Goal: Task Accomplishment & Management: Manage account settings

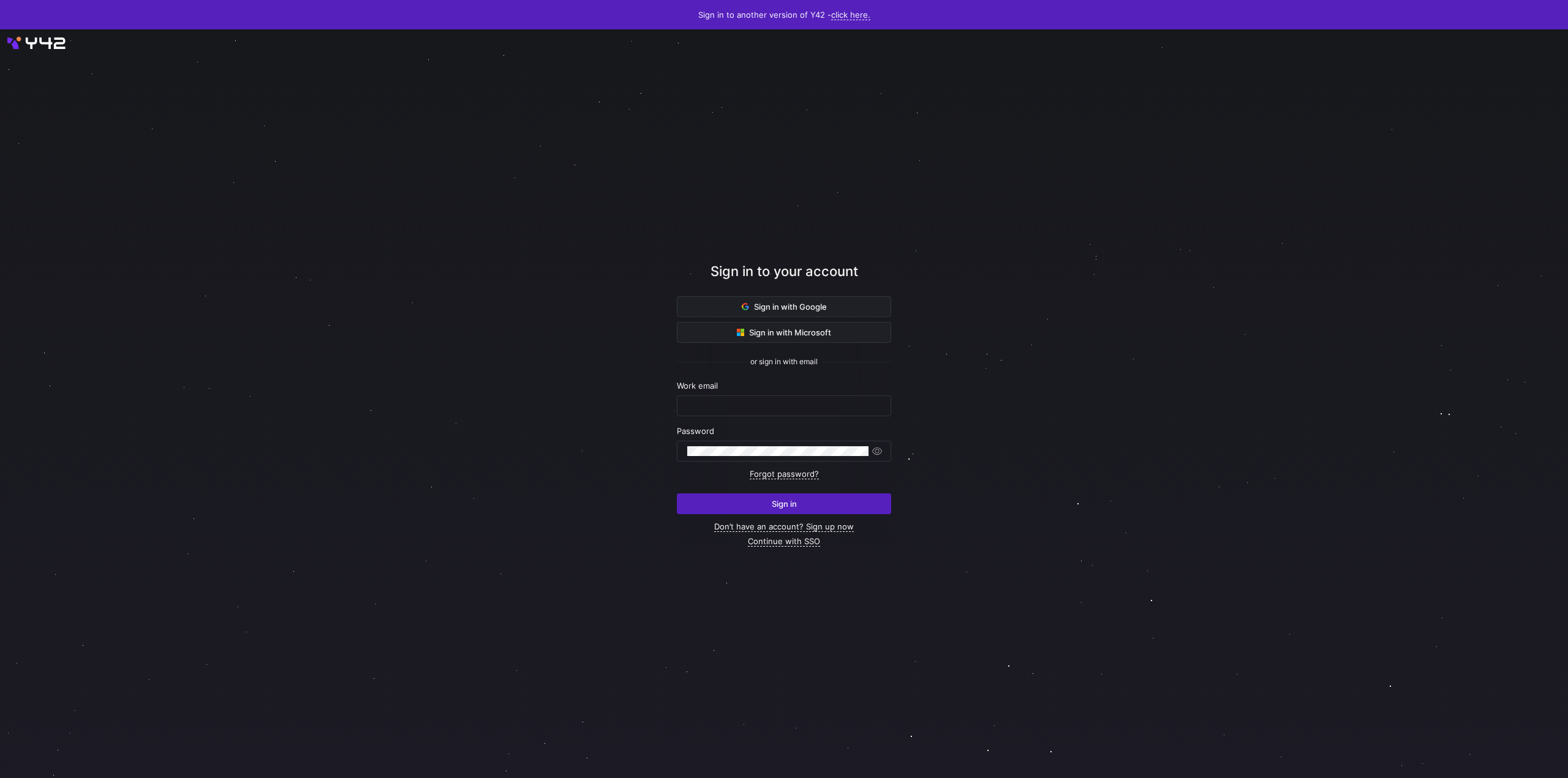
type input "[EMAIL_ADDRESS][DOMAIN_NAME]"
click at [779, 515] on div "Sign in with Google Sign in with Microsoft or sign in with email Work email [EM…" at bounding box center [783, 421] width 214 height 249
click at [790, 503] on span "Sign in" at bounding box center [785, 504] width 25 height 10
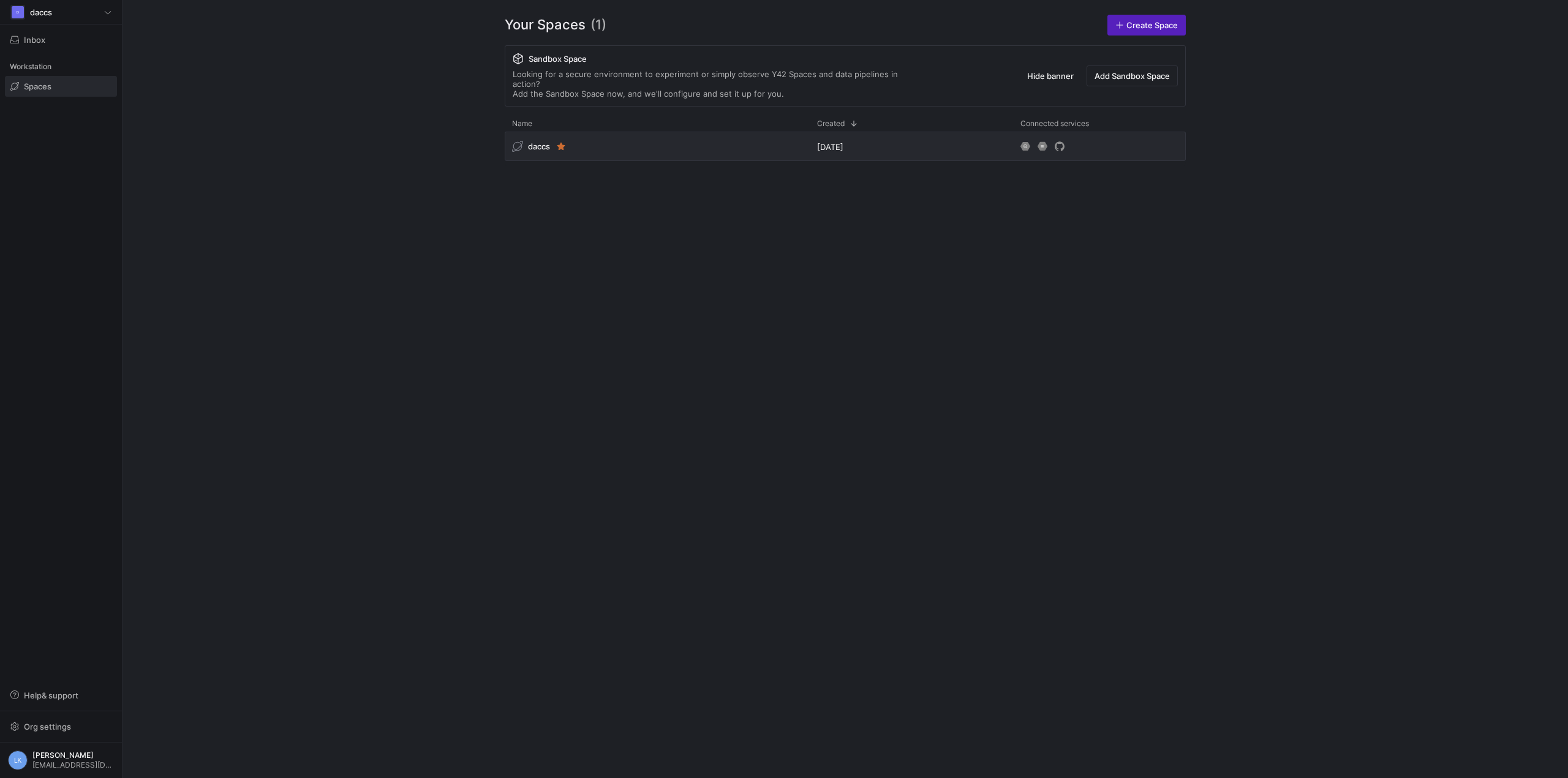
click at [96, 213] on div "D daccs Inbox Workstation Spaces Help & support Org settings LK [PERSON_NAME] […" at bounding box center [61, 389] width 122 height 778
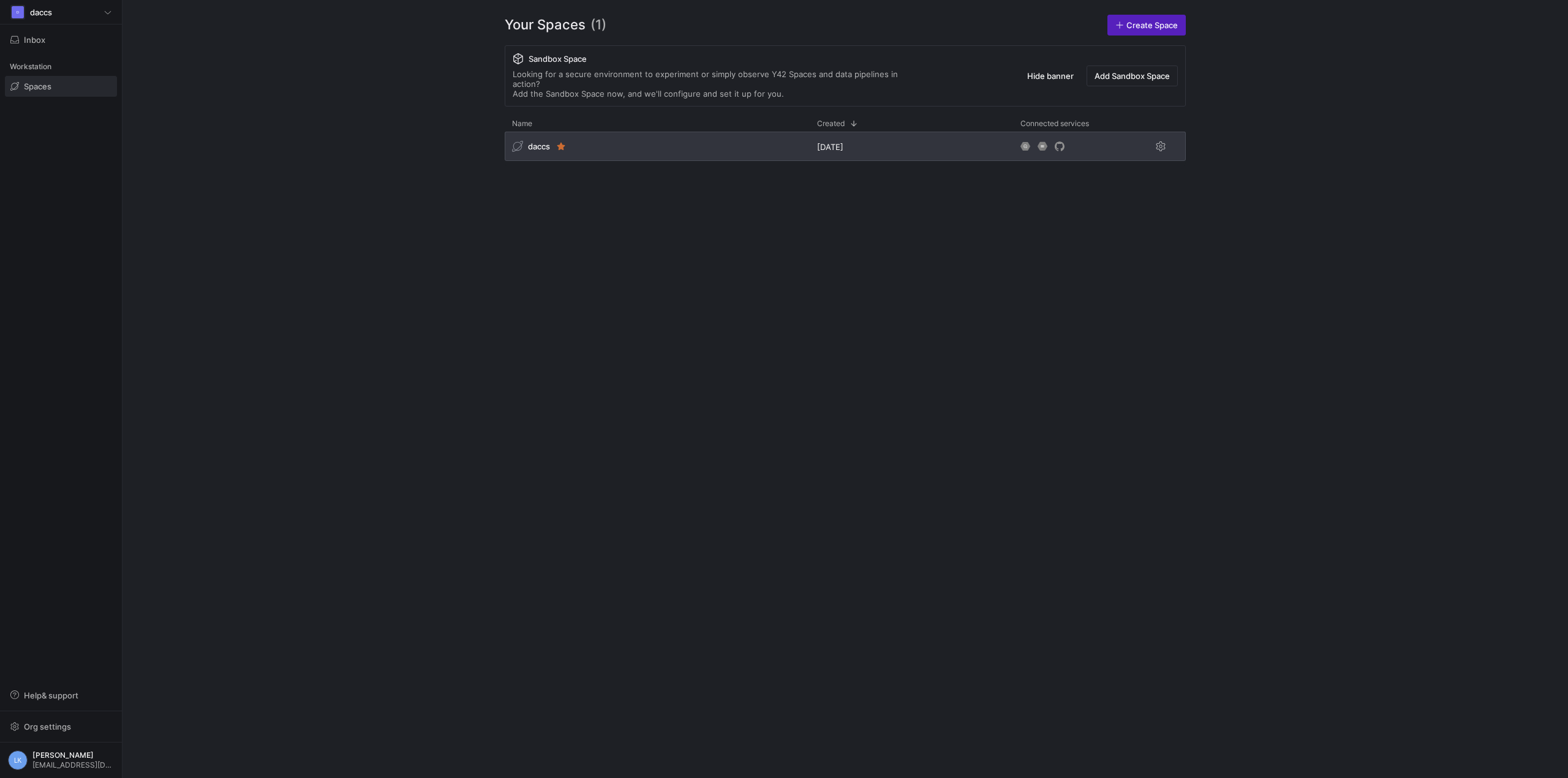
click at [540, 141] on span "daccs" at bounding box center [539, 146] width 22 height 10
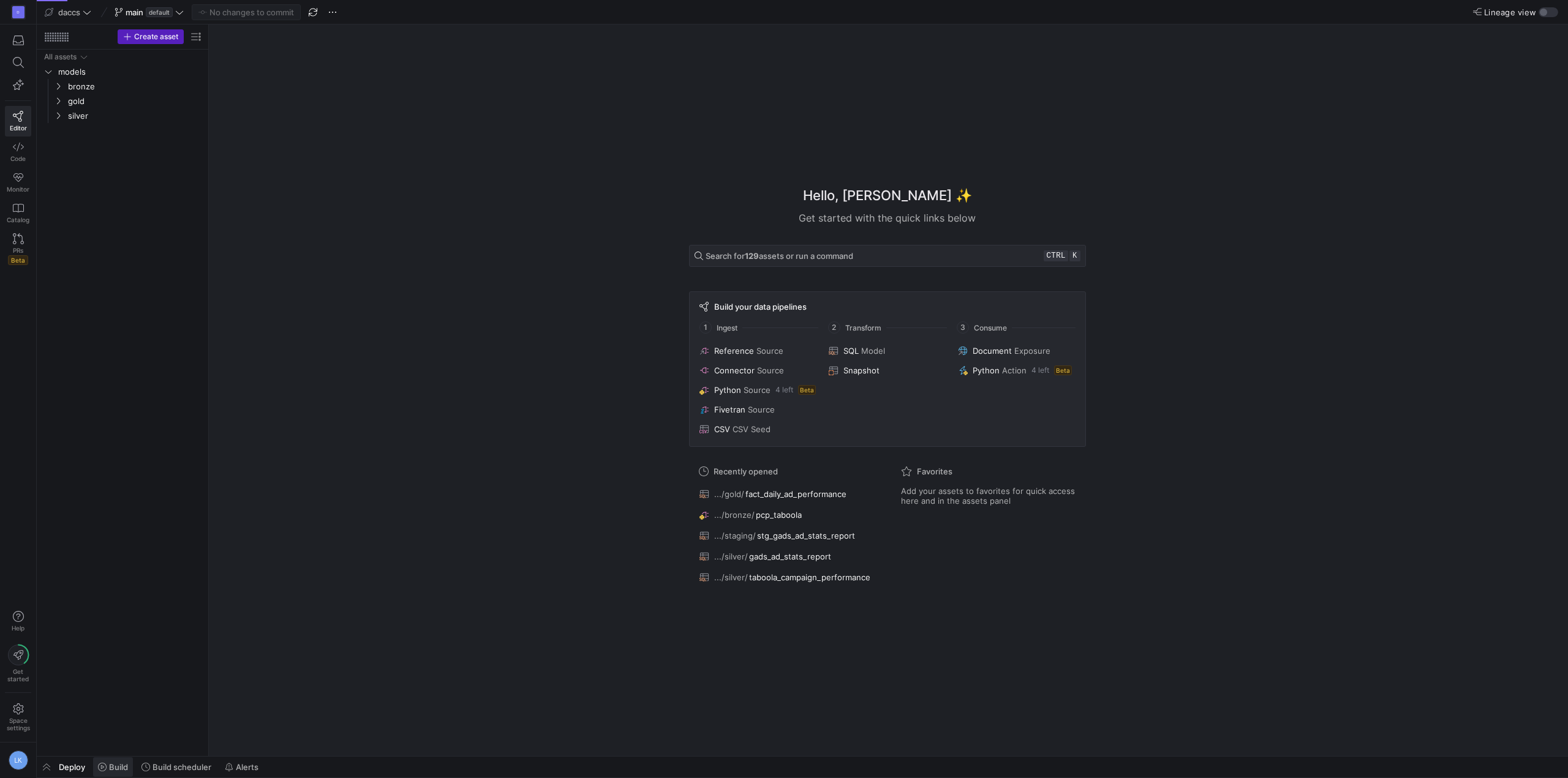
click at [123, 771] on span "Build" at bounding box center [118, 768] width 19 height 10
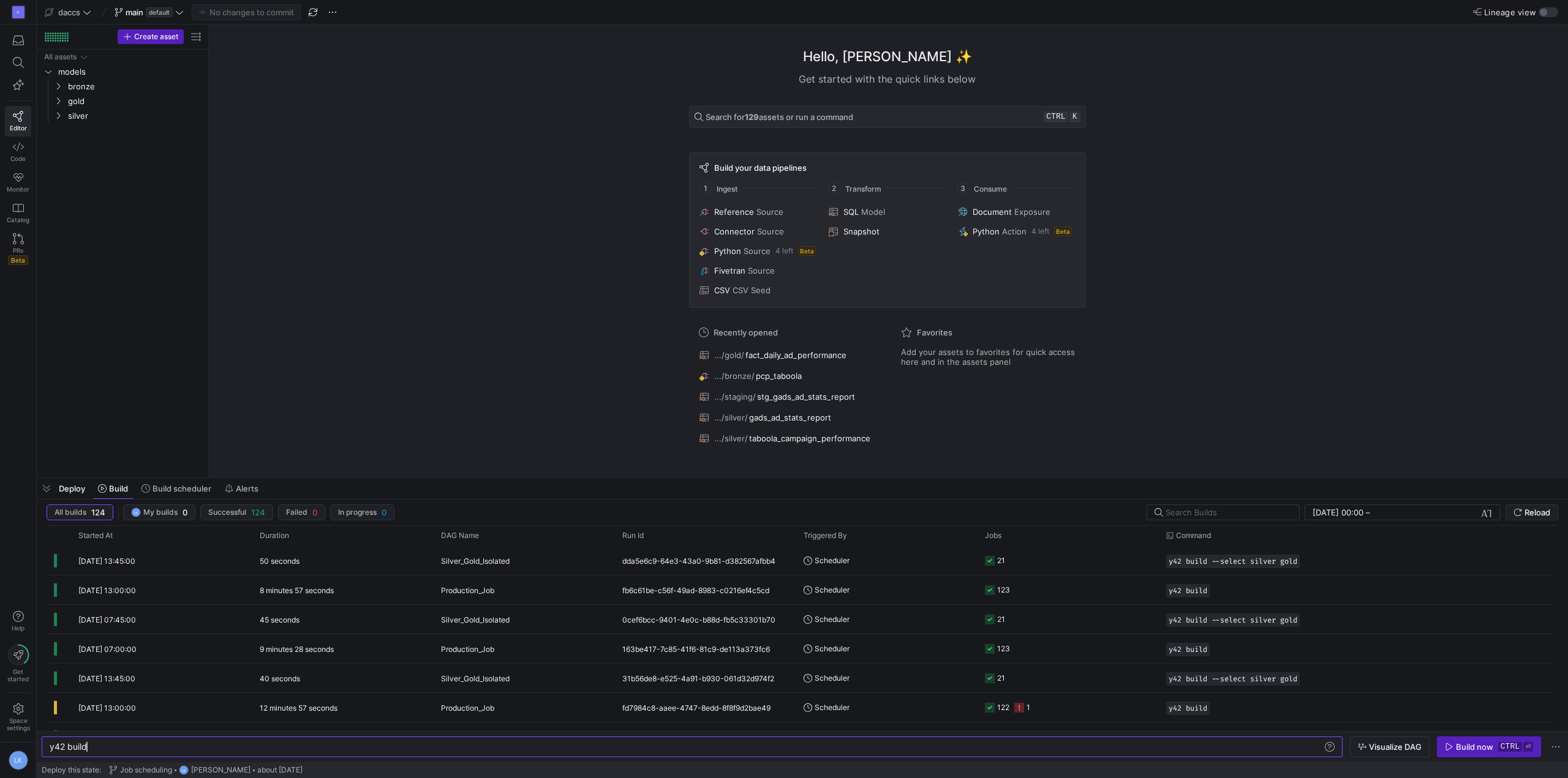
drag, startPoint x: 599, startPoint y: 556, endPoint x: 606, endPoint y: 470, distance: 86.3
click at [606, 477] on div at bounding box center [802, 479] width 1532 height 5
drag, startPoint x: 574, startPoint y: 333, endPoint x: 388, endPoint y: 13, distance: 370.1
click at [573, 331] on div "Hello, Laurens ✨ Get started with the quick links below Search for 129 assets o…" at bounding box center [887, 250] width 1347 height 452
click at [384, 114] on div "Hello, Laurens ✨ Get started with the quick links below Search for 129 assets o…" at bounding box center [887, 250] width 1347 height 452
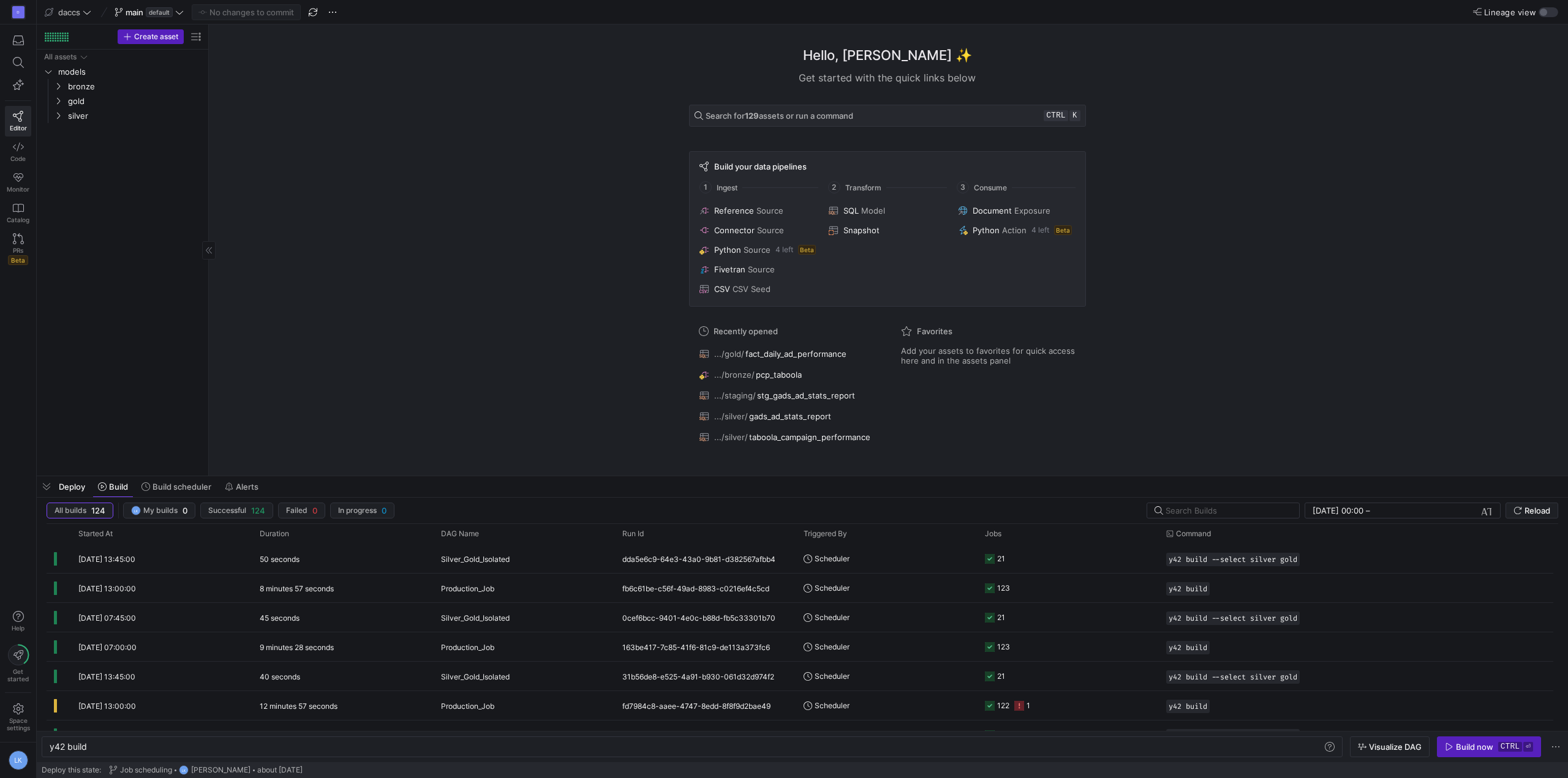
click at [98, 321] on div "All assets models bronze gold silver" at bounding box center [122, 260] width 162 height 421
click at [61, 83] on icon "Press SPACE to select this row." at bounding box center [58, 86] width 8 height 8
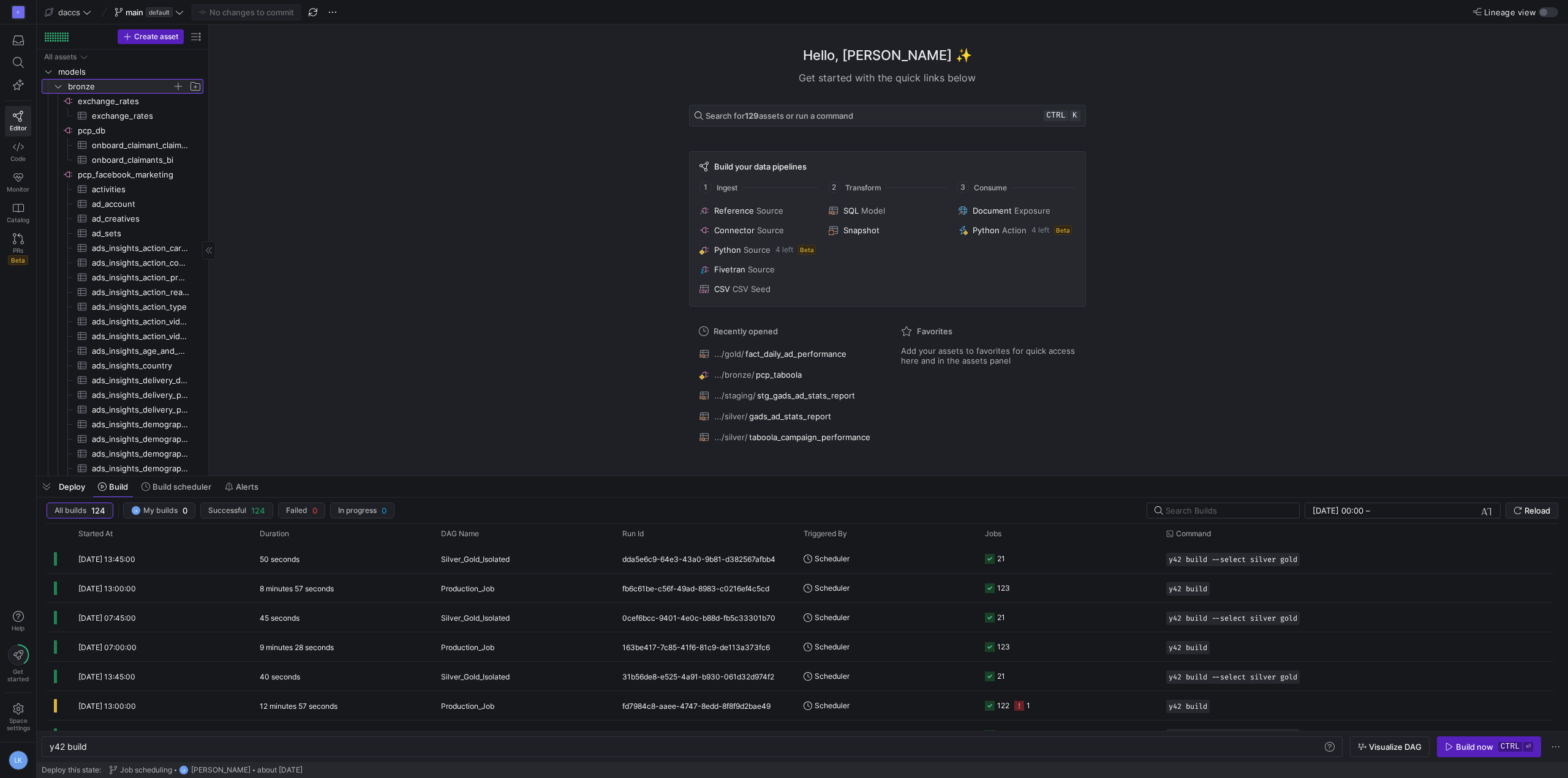
click at [58, 85] on icon at bounding box center [58, 86] width 8 height 8
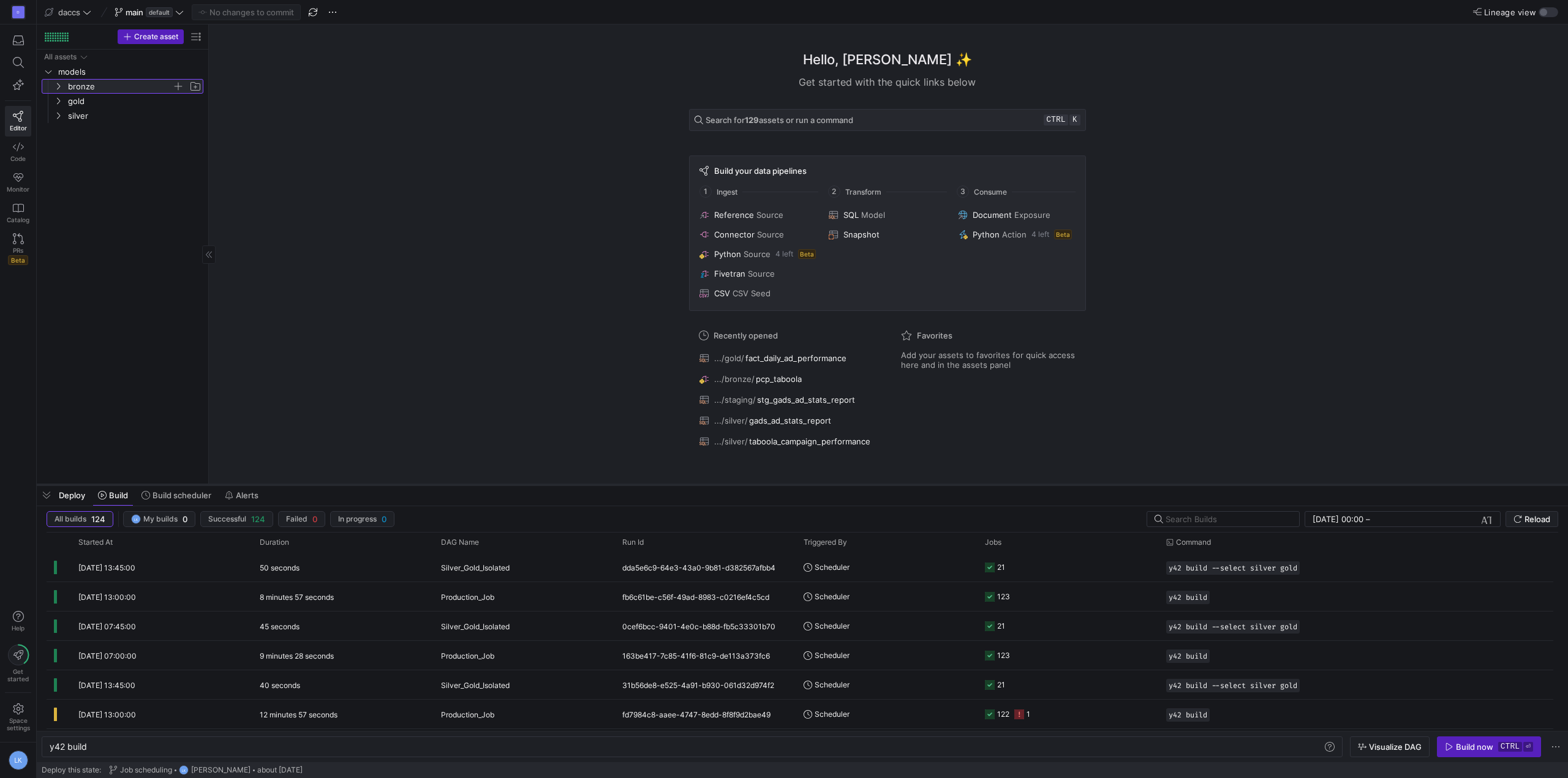
drag, startPoint x: 516, startPoint y: 476, endPoint x: 518, endPoint y: 485, distance: 9.2
click at [518, 485] on div at bounding box center [802, 485] width 1532 height 5
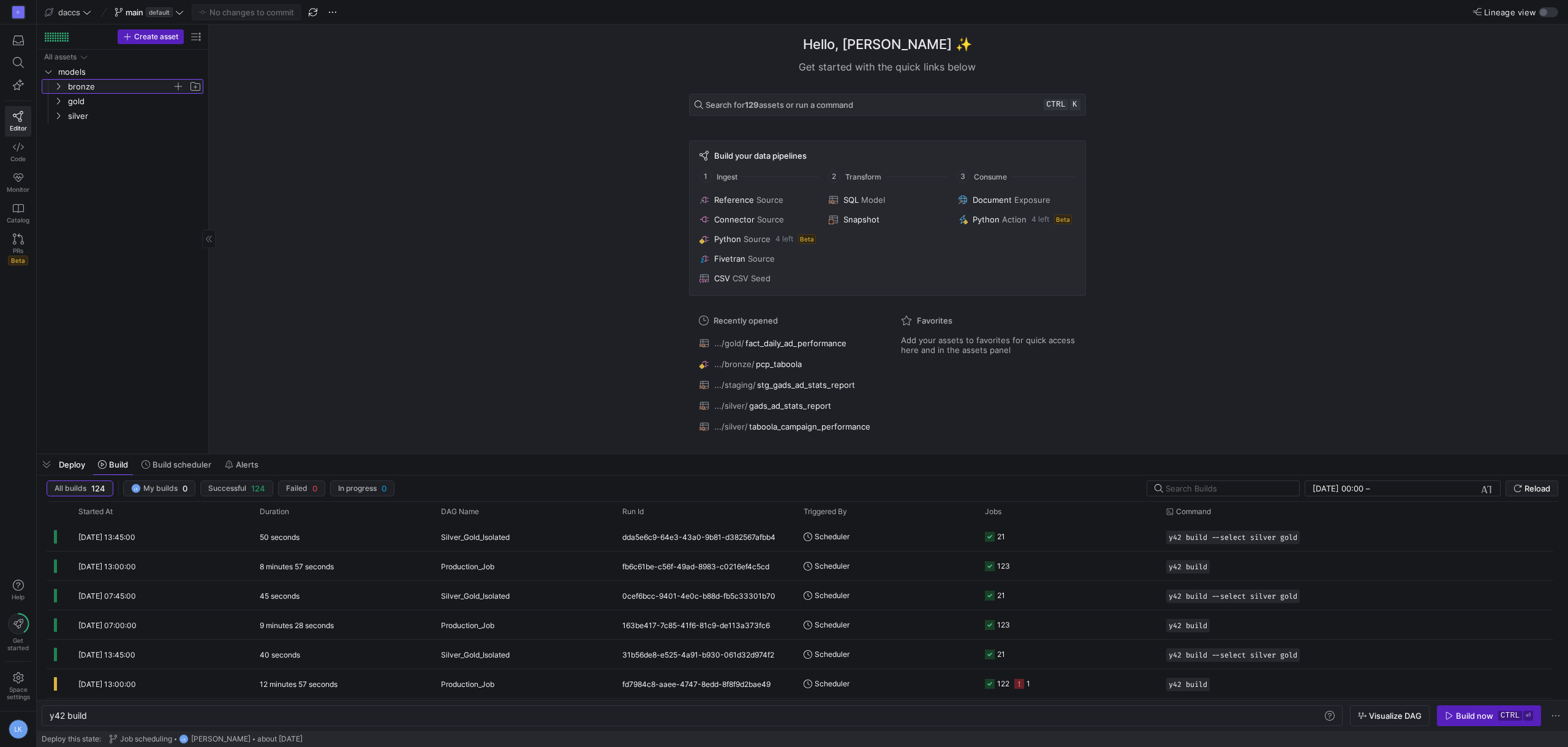
click at [58, 86] on icon "Press SPACE to select this row." at bounding box center [58, 86] width 8 height 8
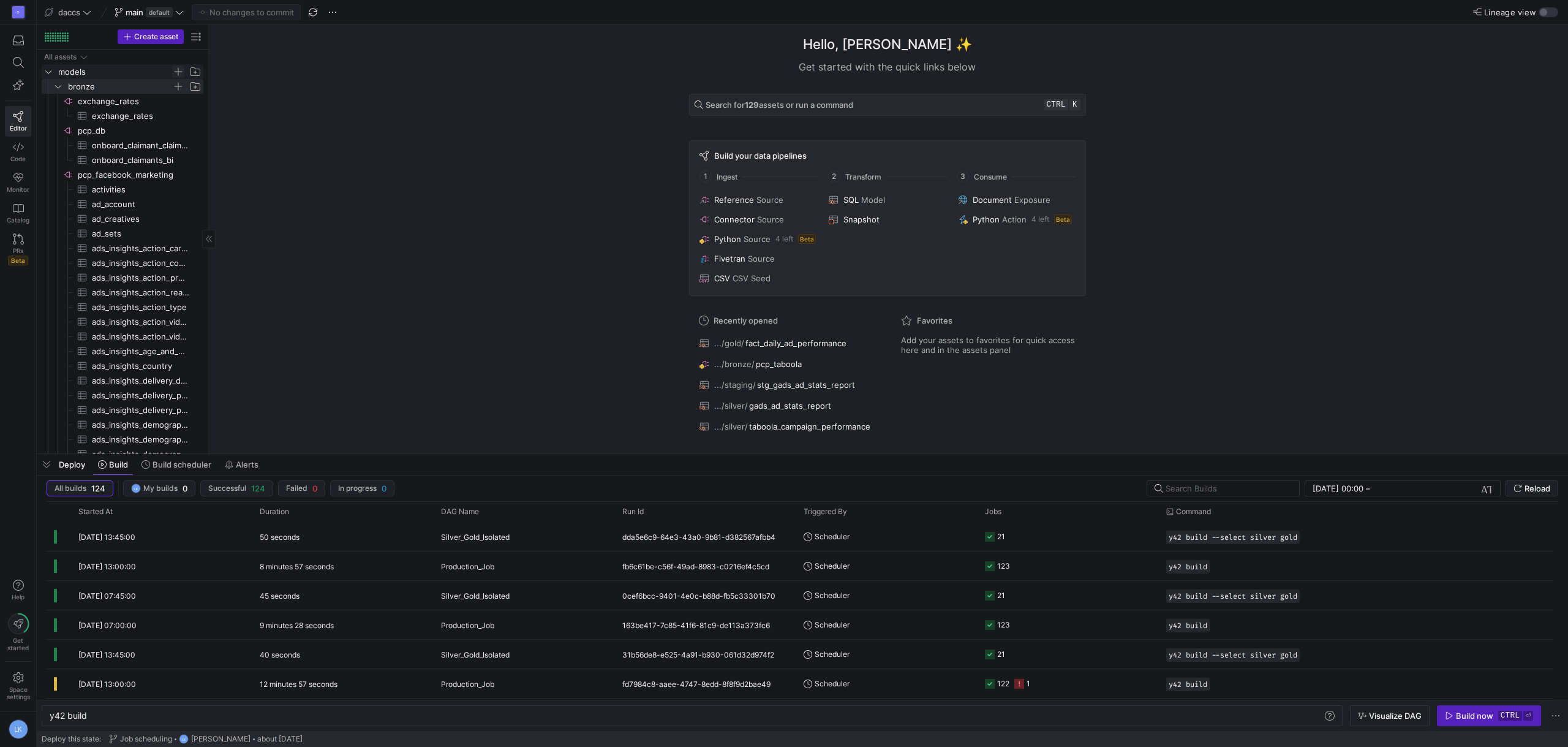
click at [177, 70] on span "Press SPACE to select this row." at bounding box center [178, 71] width 12 height 12
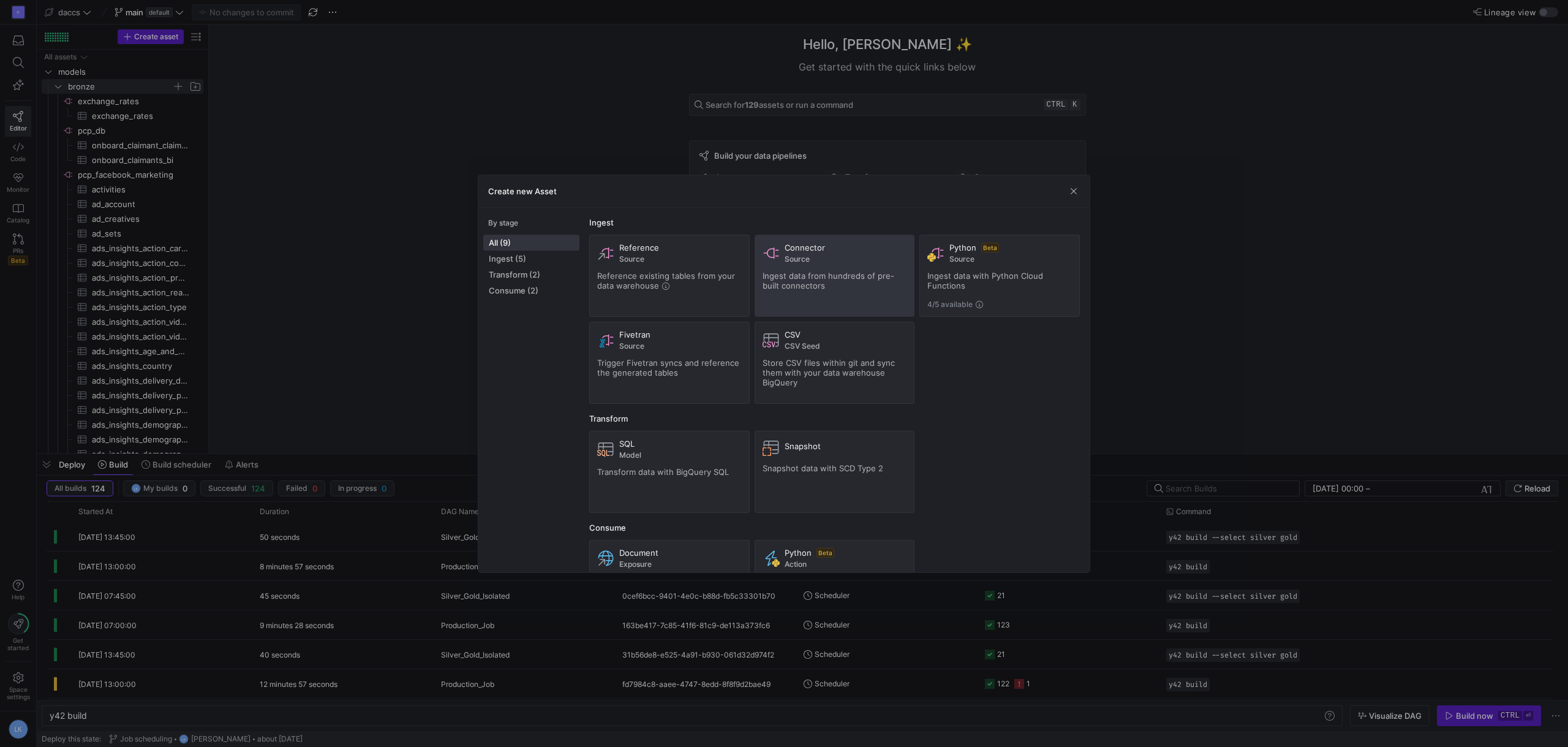
click at [802, 285] on span "Ingest data from hundreds of pre-built connectors" at bounding box center [829, 280] width 132 height 19
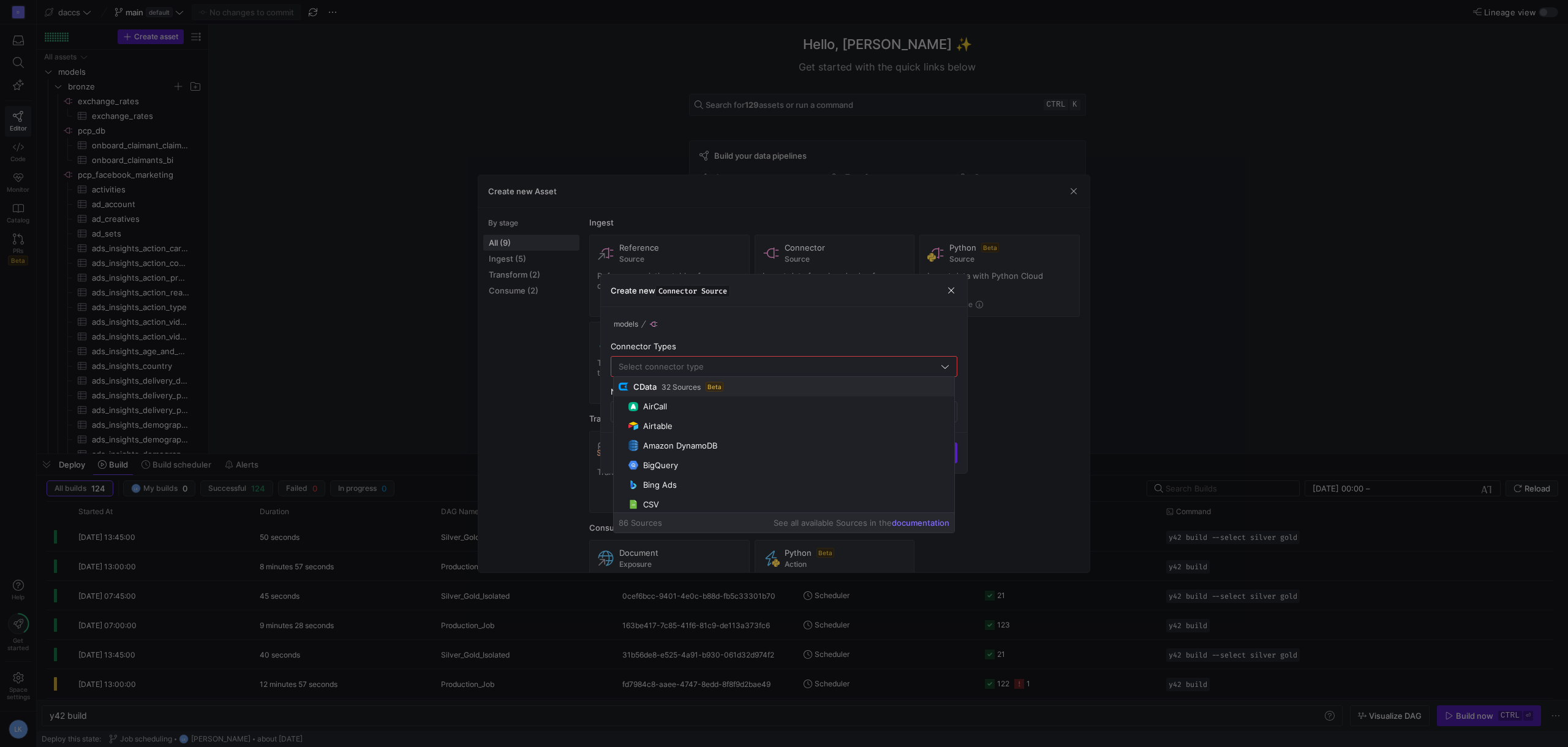
click at [907, 314] on div "models Connector Types Name" at bounding box center [783, 370] width 366 height 125
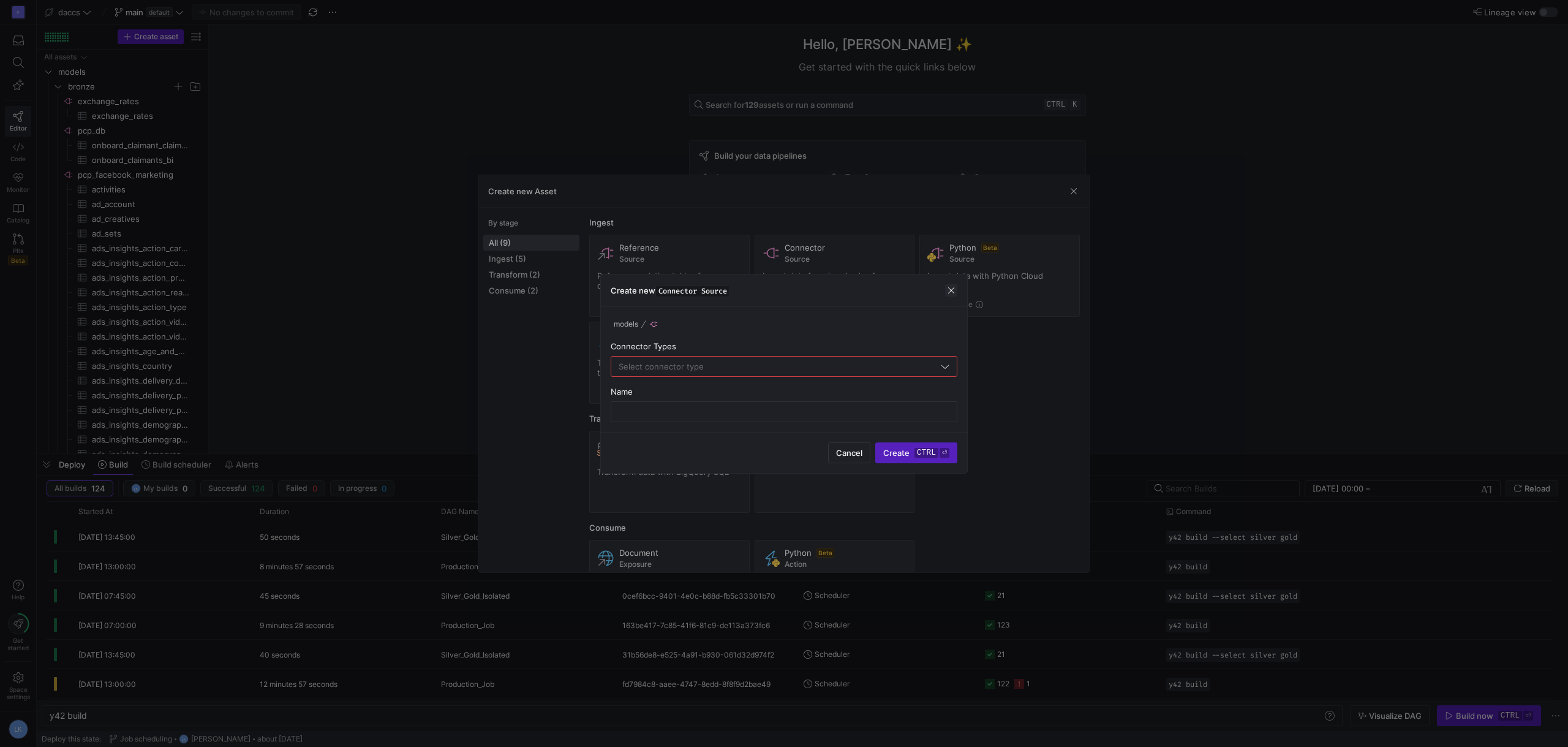
click at [950, 290] on span "button" at bounding box center [951, 290] width 12 height 12
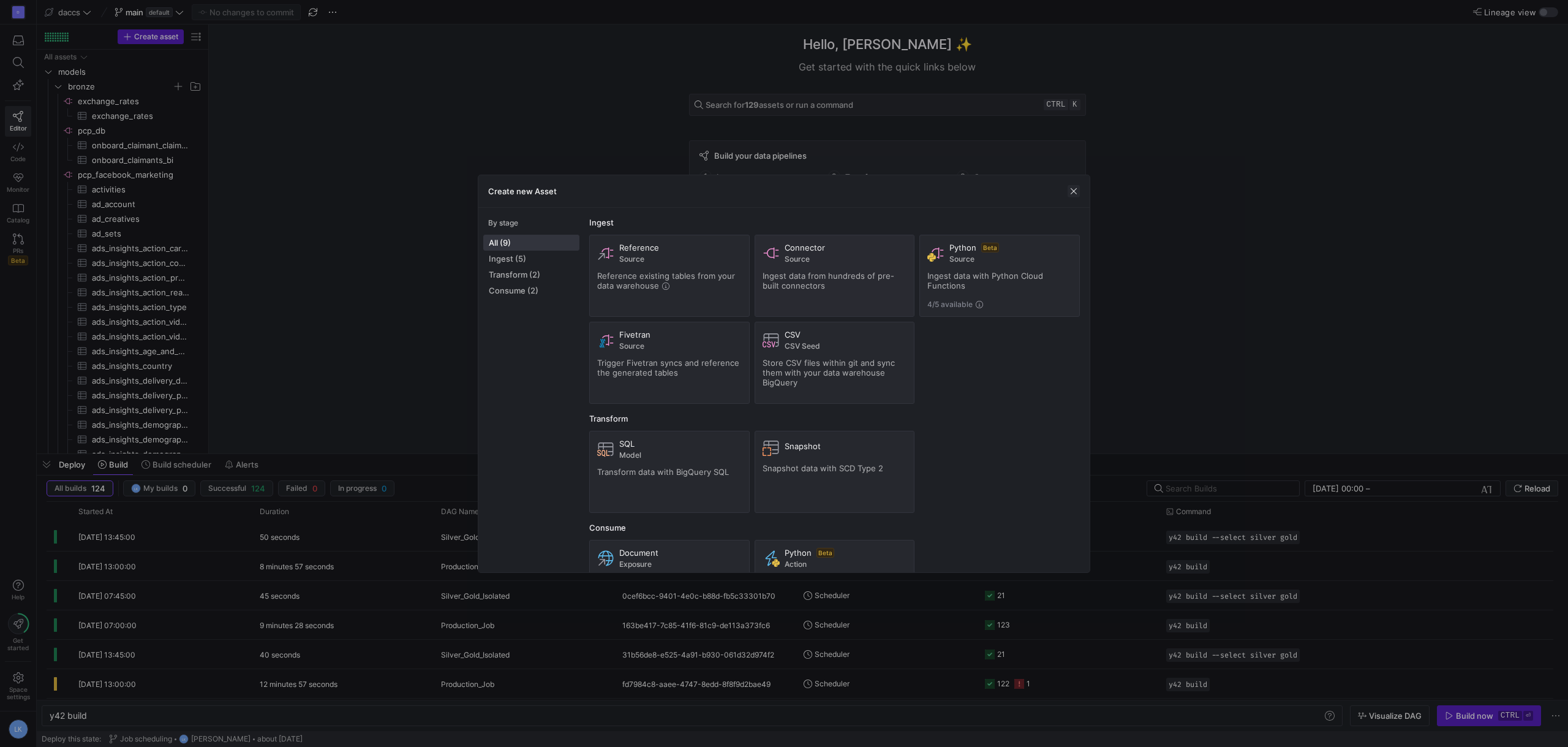
click at [1077, 194] on span "button" at bounding box center [1073, 191] width 12 height 12
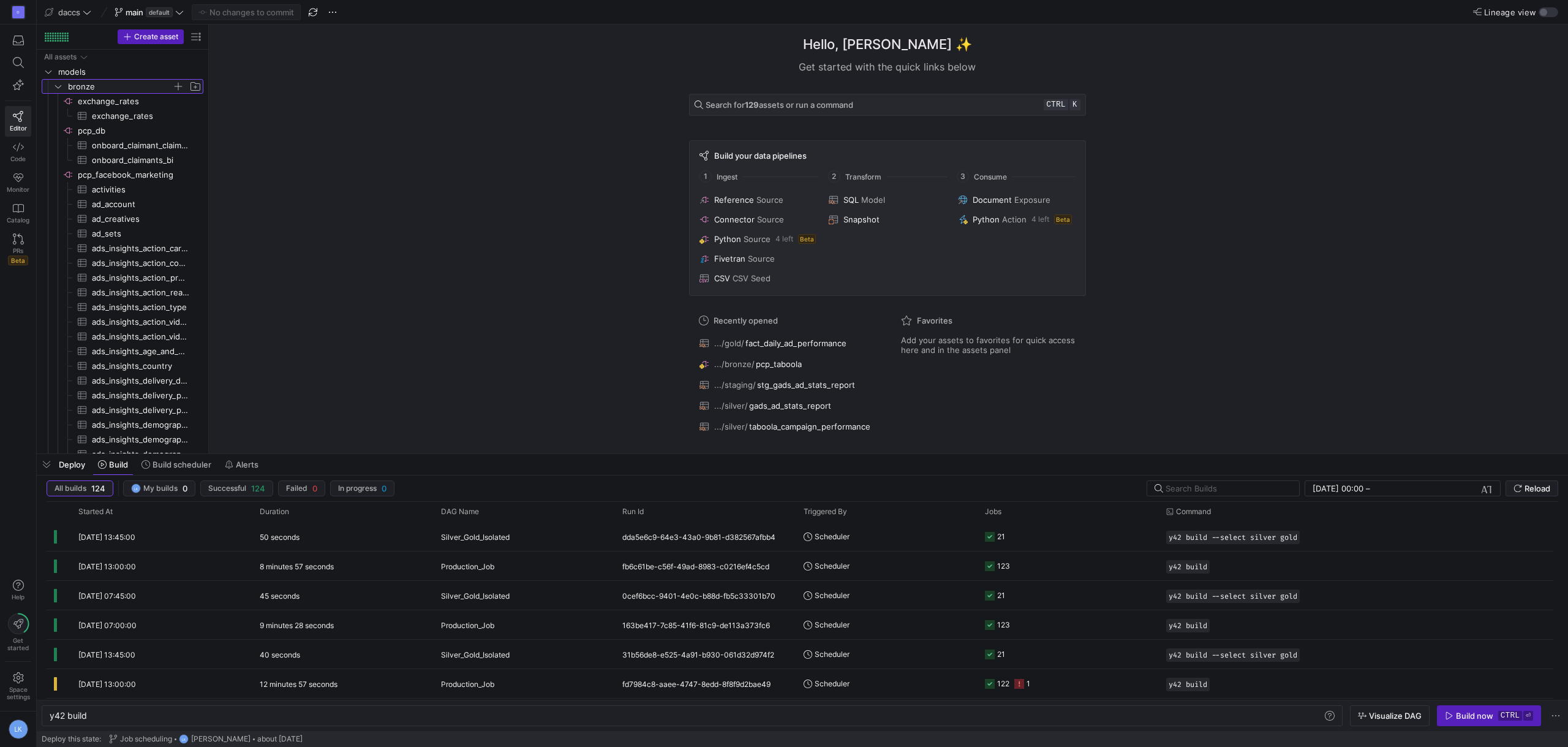
click at [57, 83] on icon "Press SPACE to select this row." at bounding box center [58, 86] width 8 height 8
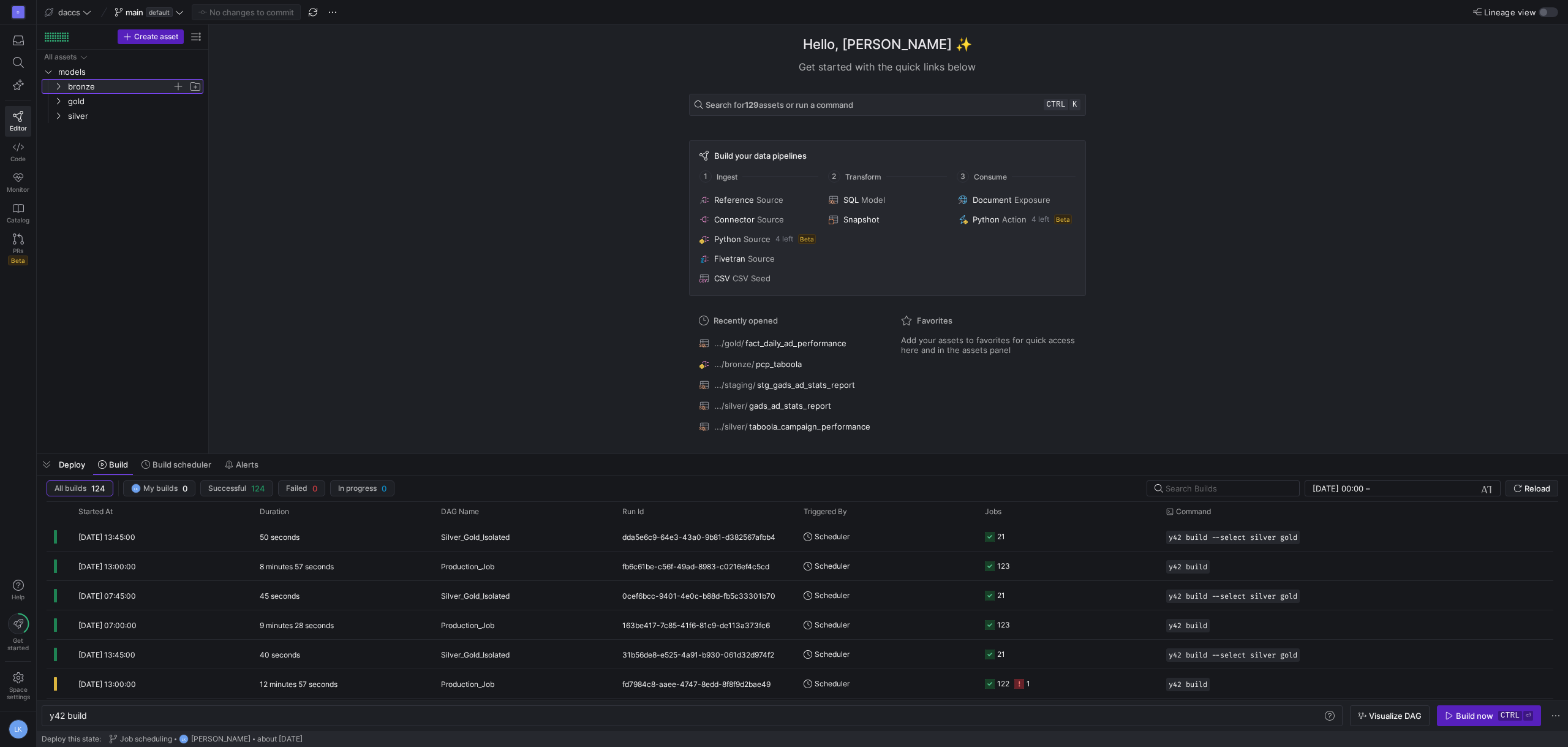
click at [178, 83] on span "button" at bounding box center [178, 86] width 12 height 12
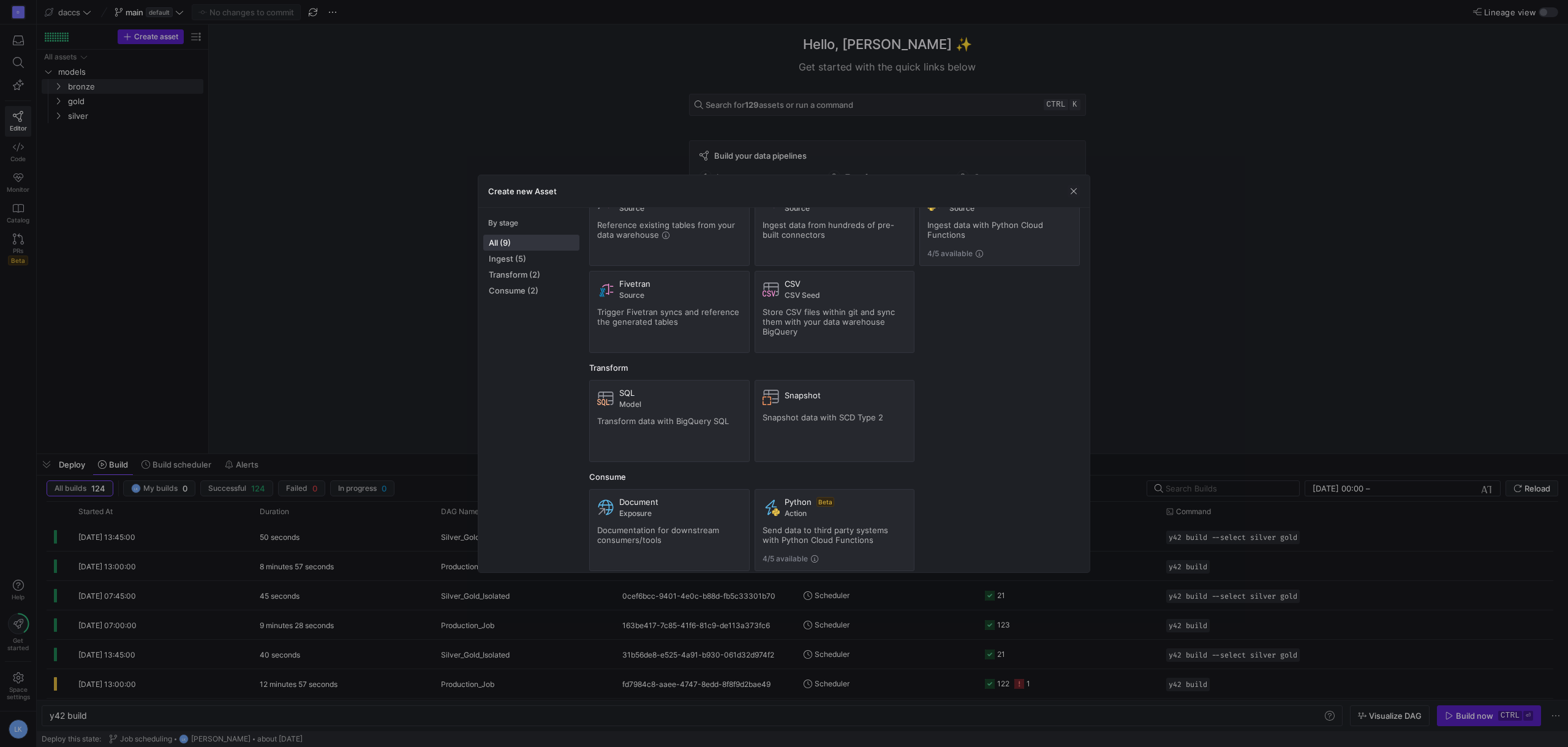
scroll to position [59, 0]
click at [1081, 185] on div "Create new Asset" at bounding box center [784, 191] width 611 height 32
click at [1073, 188] on span "button" at bounding box center [1073, 191] width 12 height 12
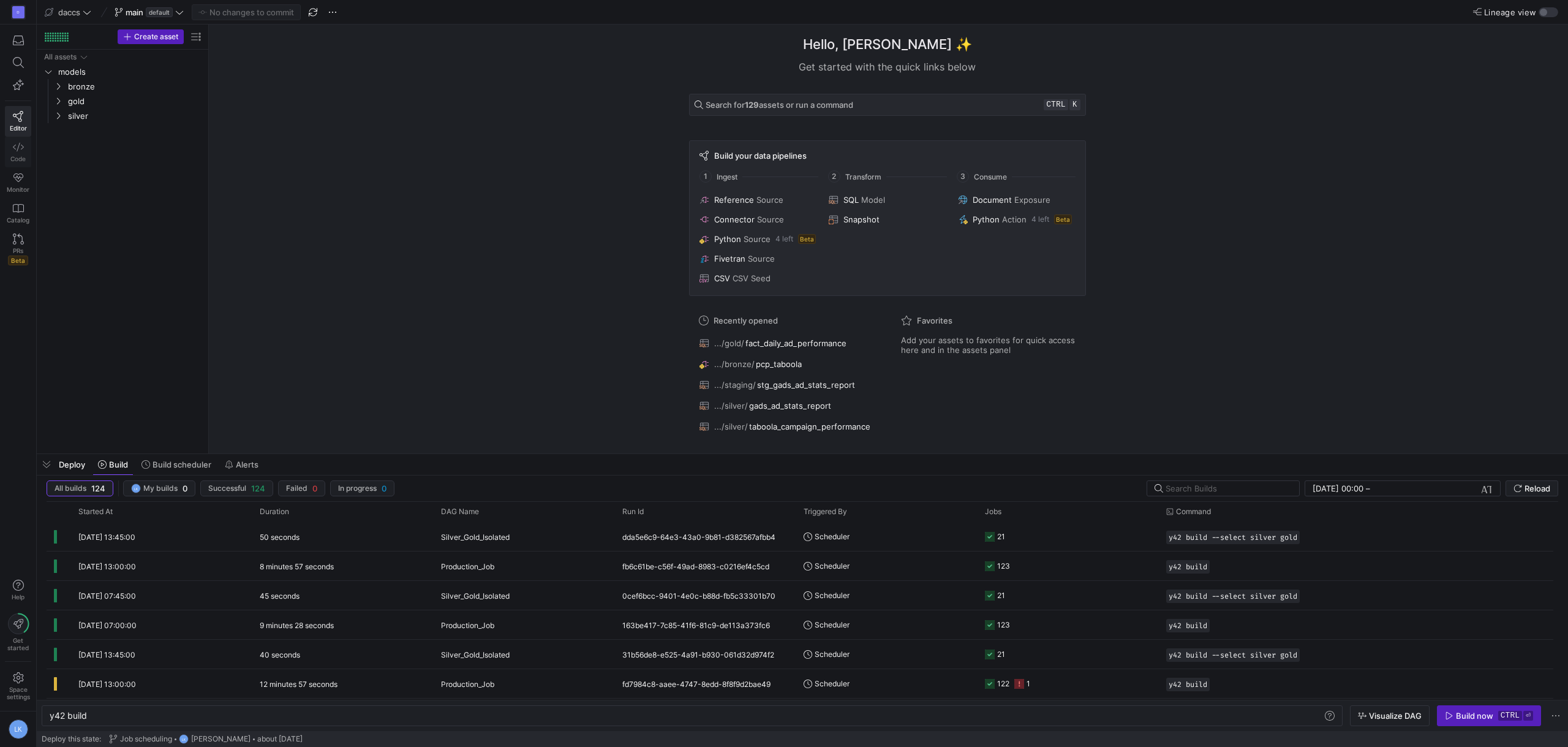
click at [23, 157] on span "Code" at bounding box center [18, 158] width 15 height 8
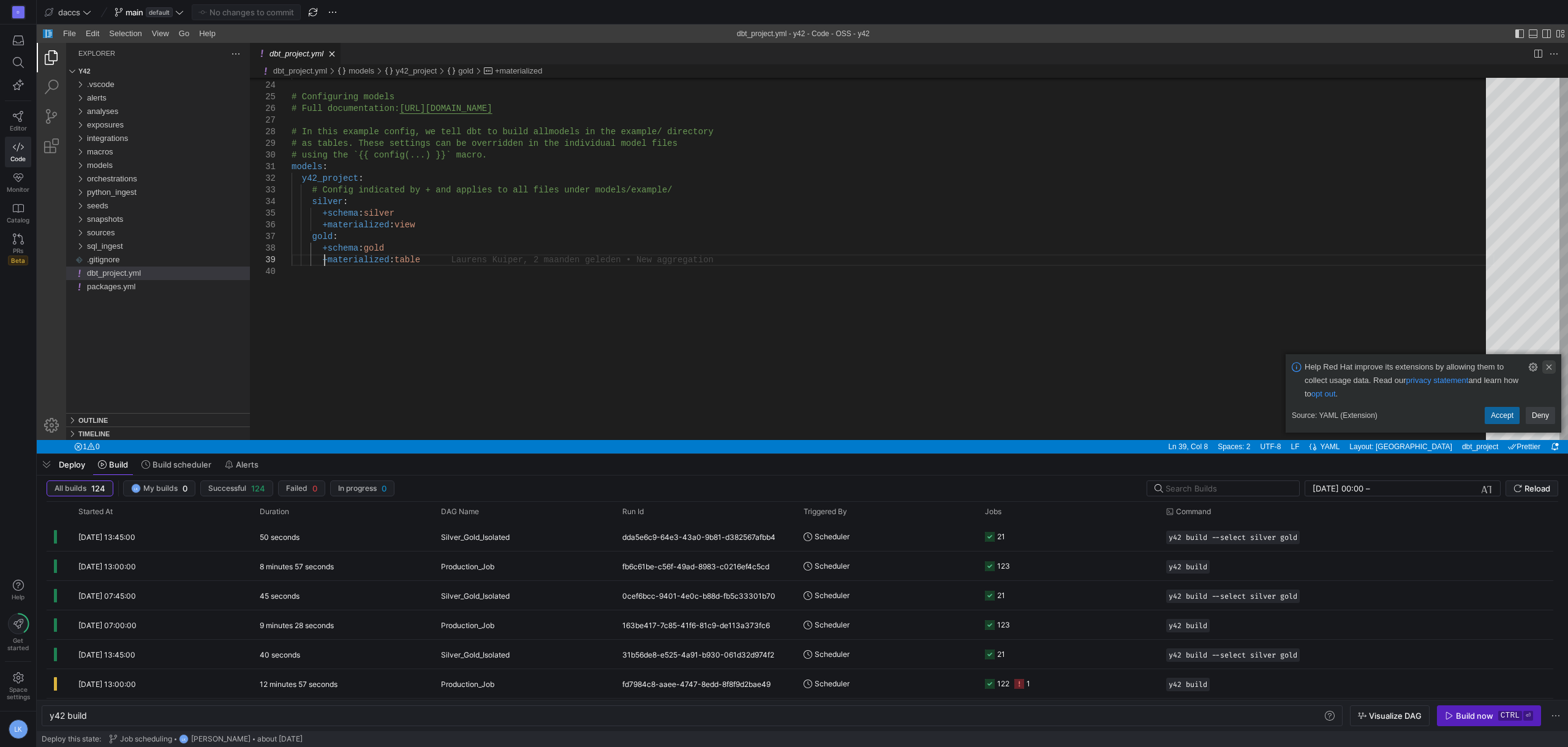
click at [1554, 365] on link "Clear Notification (Delete)" at bounding box center [1549, 367] width 14 height 14
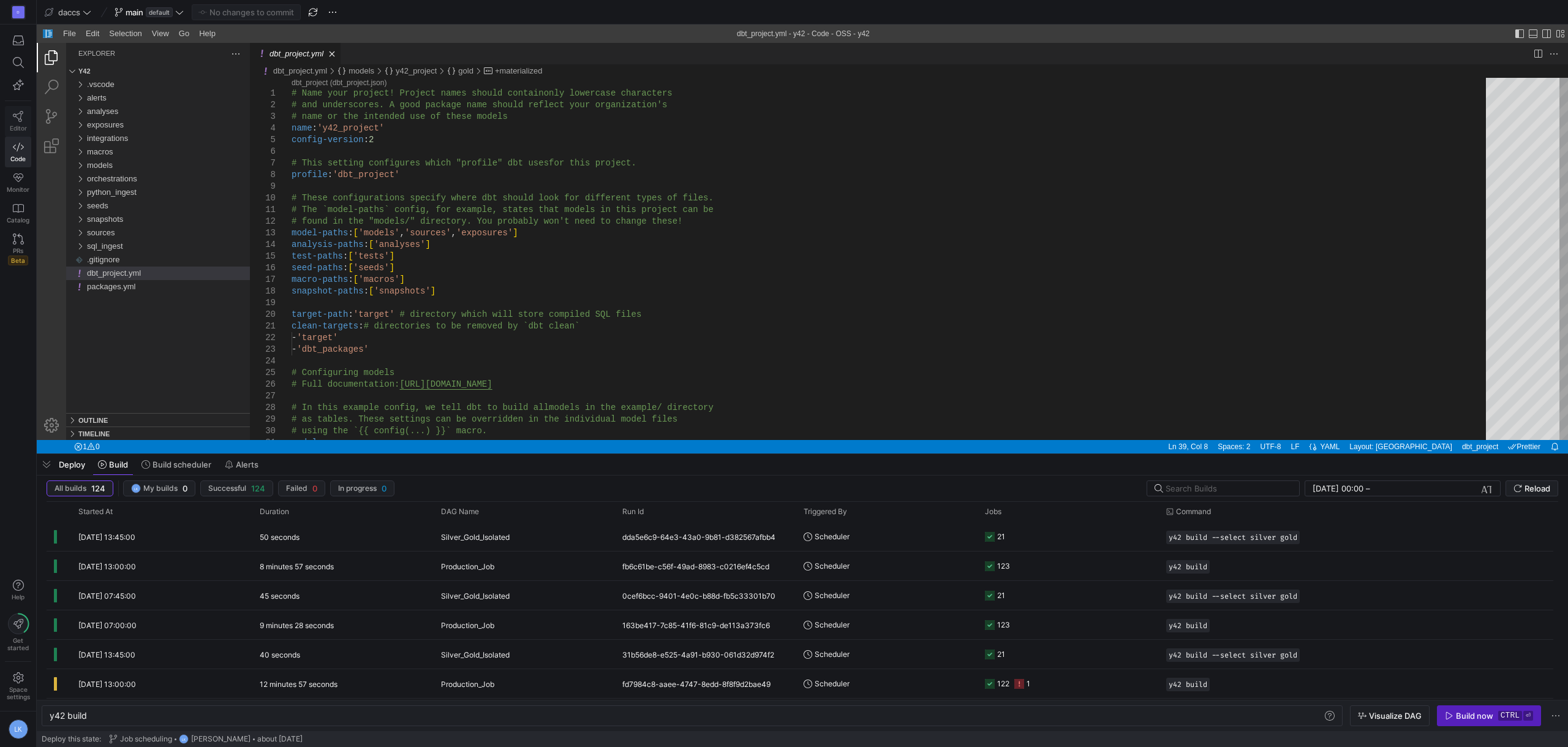
click at [21, 115] on icon at bounding box center [18, 116] width 11 height 11
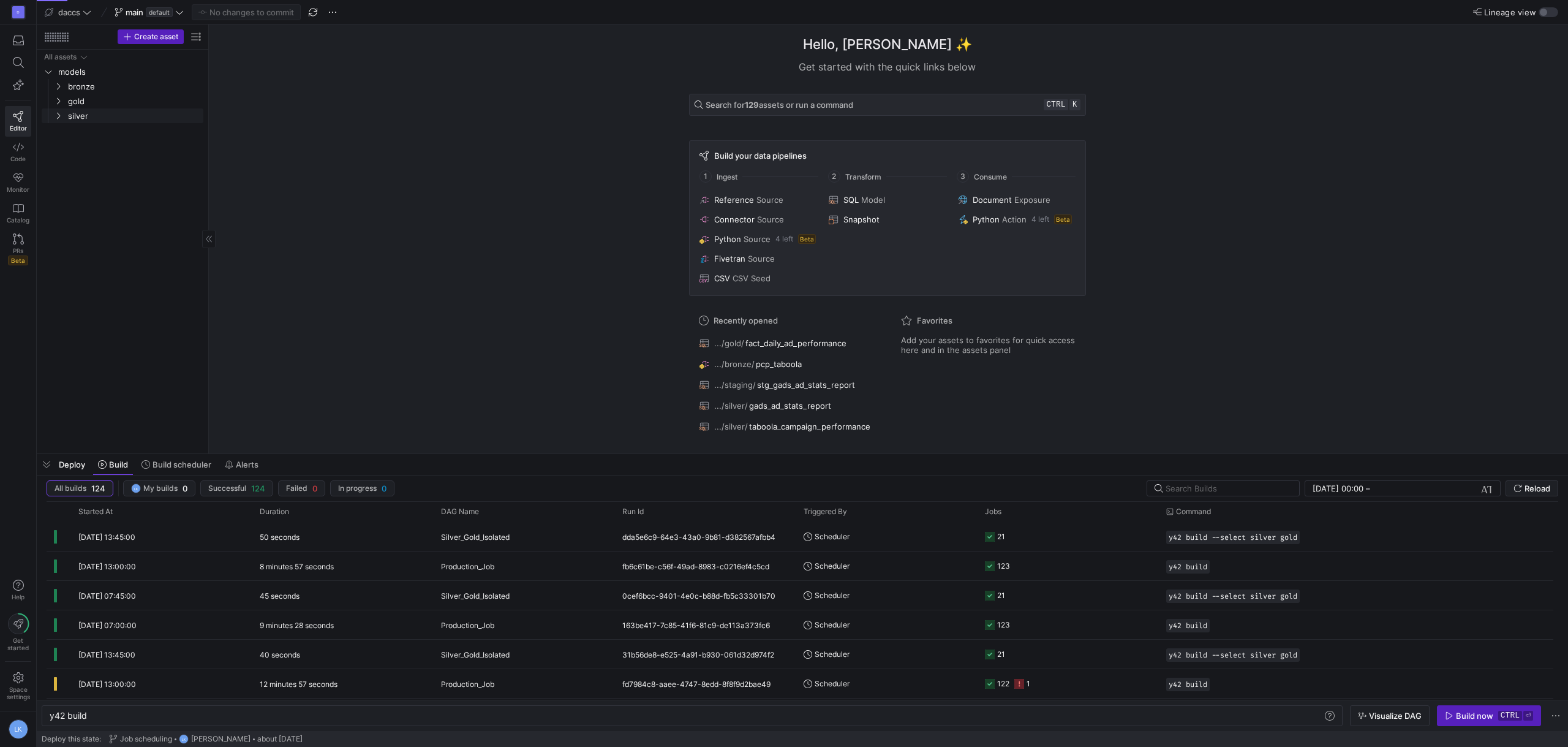
click at [51, 118] on div "Press SPACE to select this row." at bounding box center [47, 115] width 10 height 14
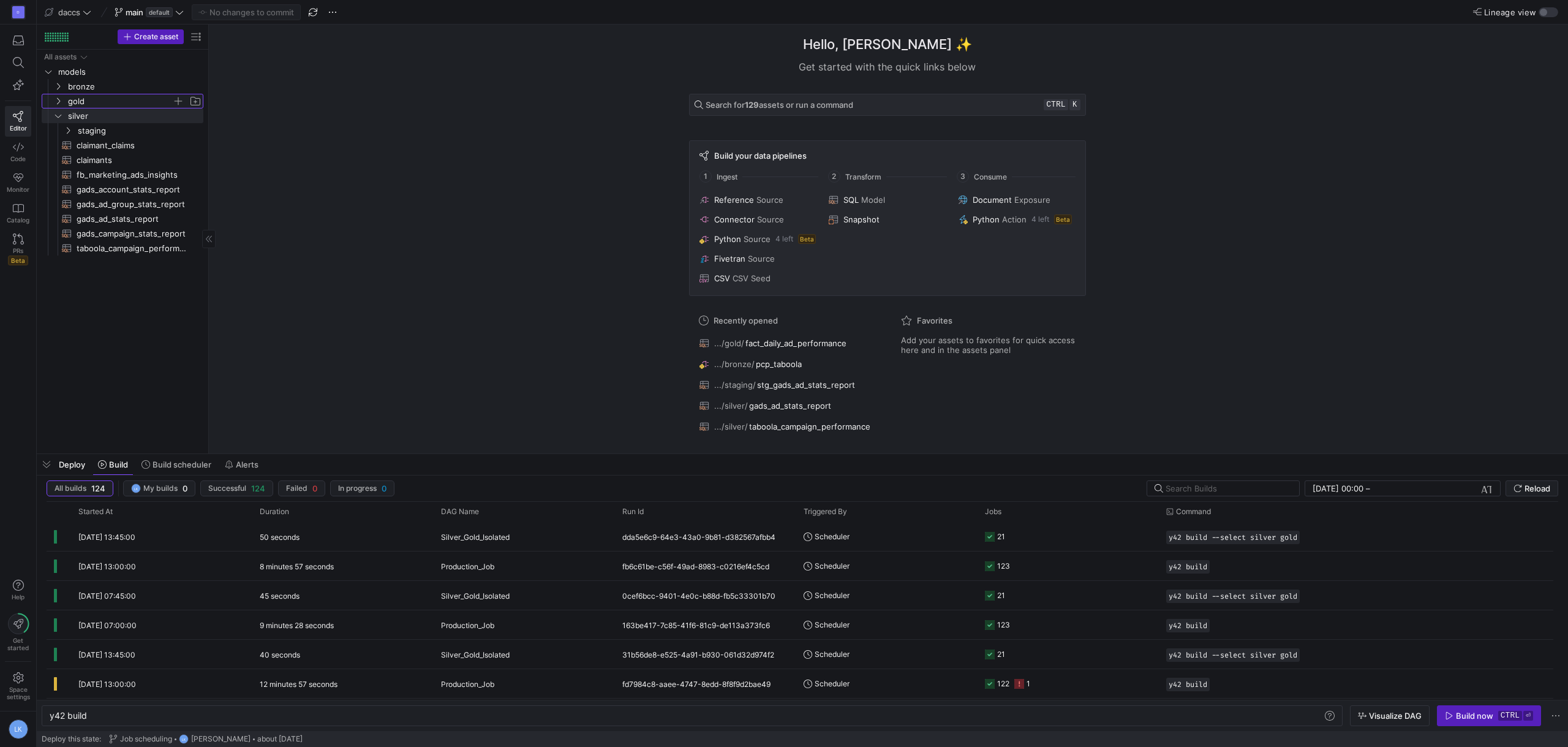
click at [58, 102] on icon "Press SPACE to select this row." at bounding box center [58, 101] width 8 height 8
click at [70, 206] on icon "Press SPACE to select this row." at bounding box center [68, 204] width 8 height 8
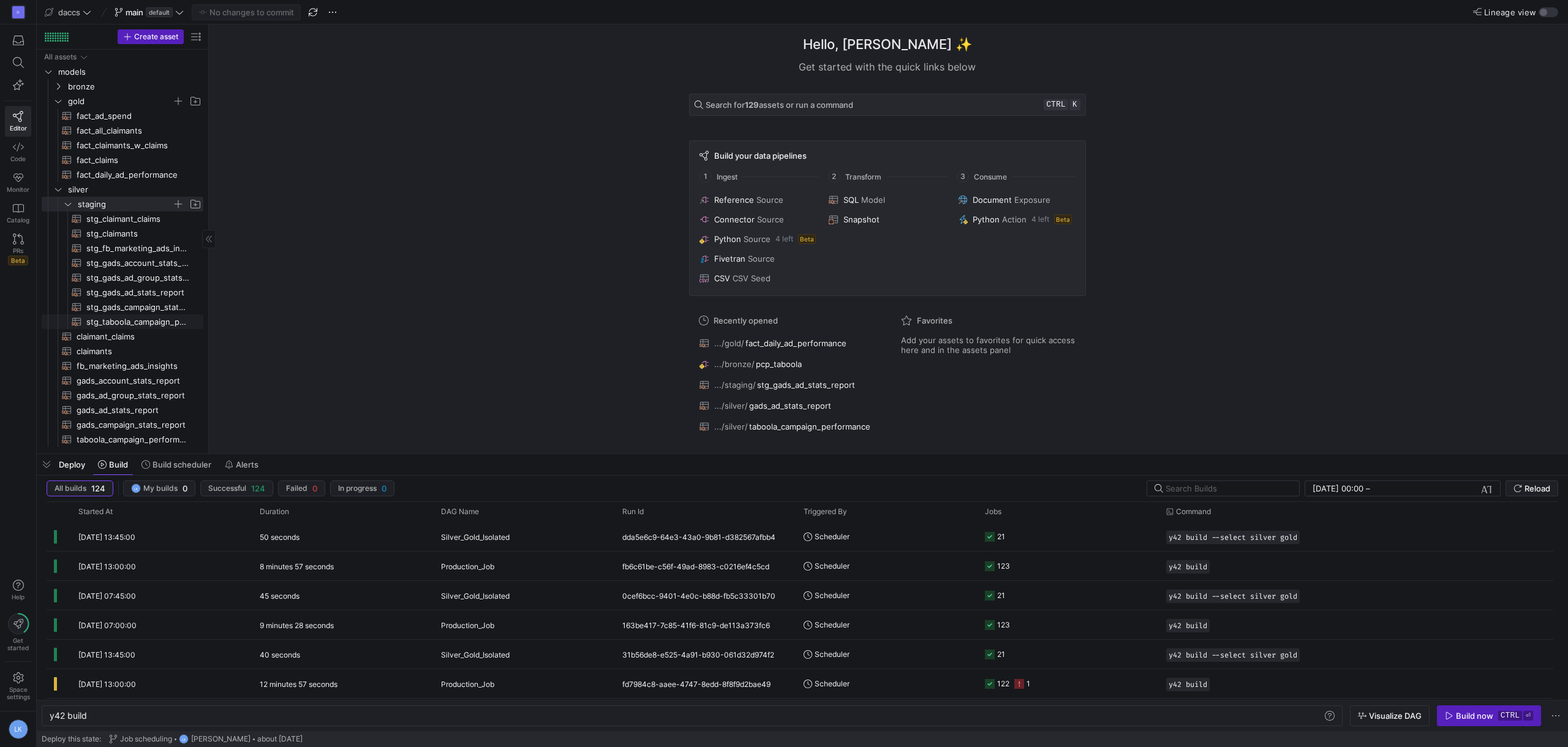
click at [106, 322] on span "stg_taboola_campaign_performance​​​​​​​​​​" at bounding box center [138, 321] width 103 height 14
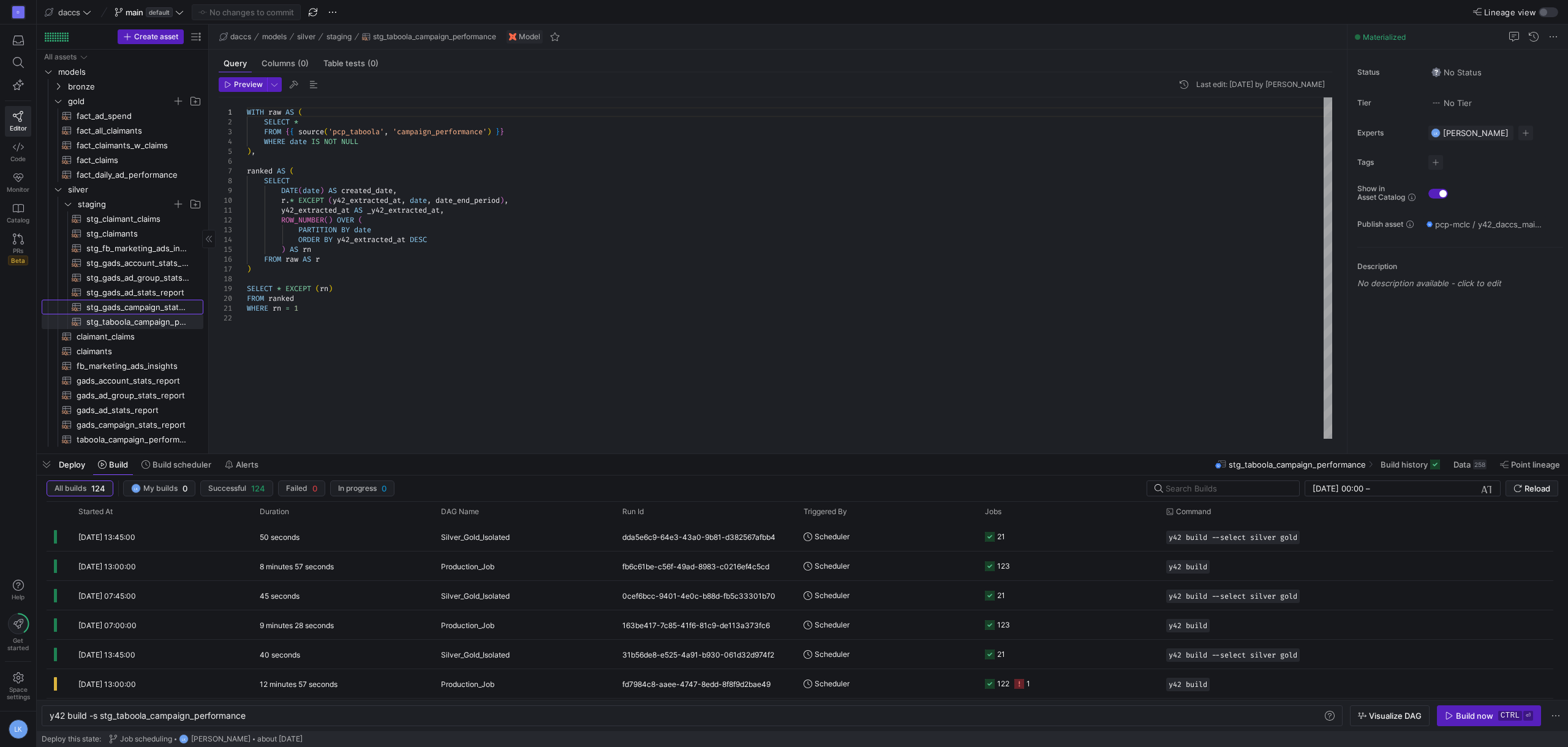
click at [147, 305] on span "stg_gads_campaign_stats_report​​​​​​​​​​" at bounding box center [138, 307] width 103 height 14
type textarea "y42 build -s stg_gads_campaign_stats_report"
type textarea "{{ config( materialized='incremental', incremental_strategy='merge', unique_key…"
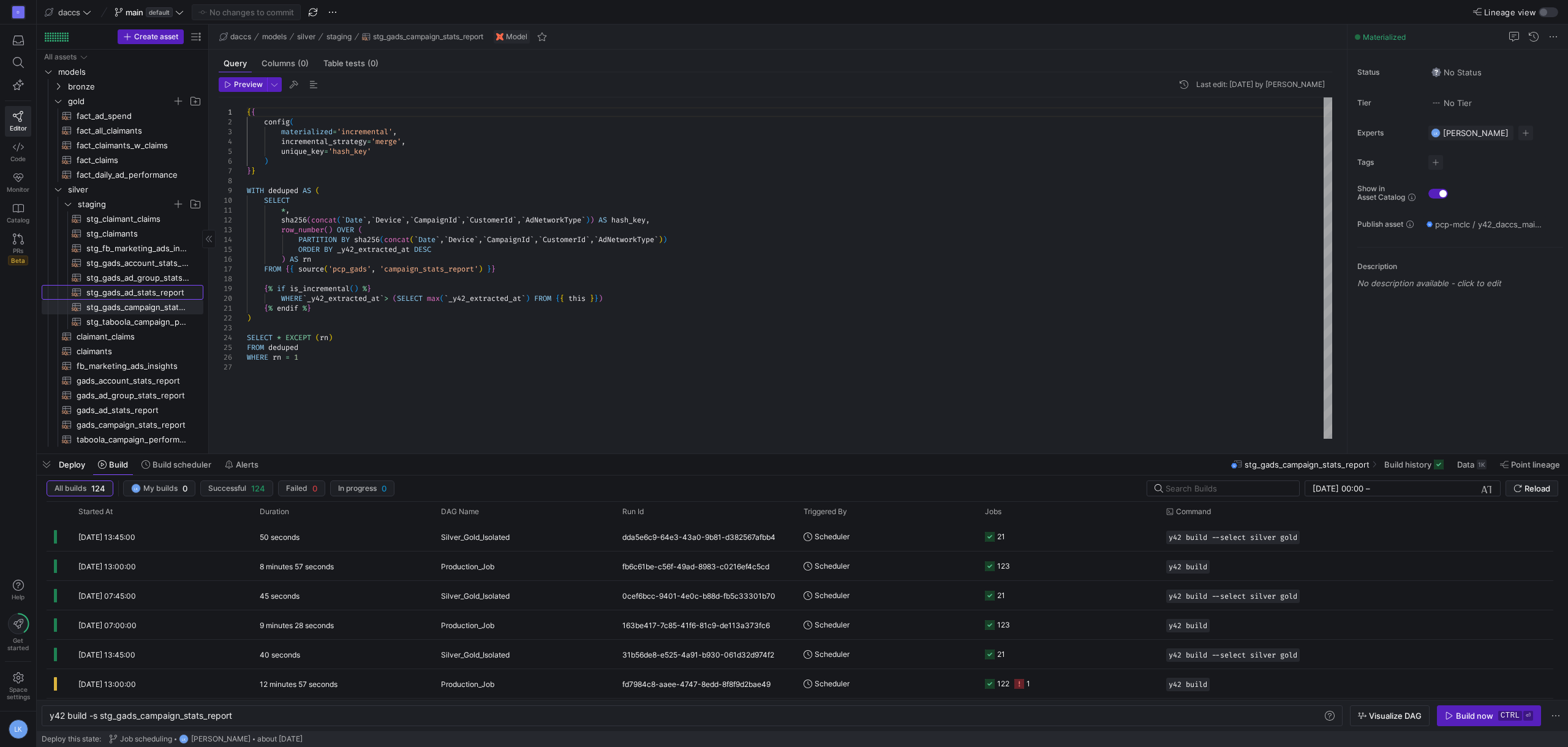
click at [144, 291] on span "stg_gads_ad_stats_report​​​​​​​​​​" at bounding box center [138, 292] width 103 height 14
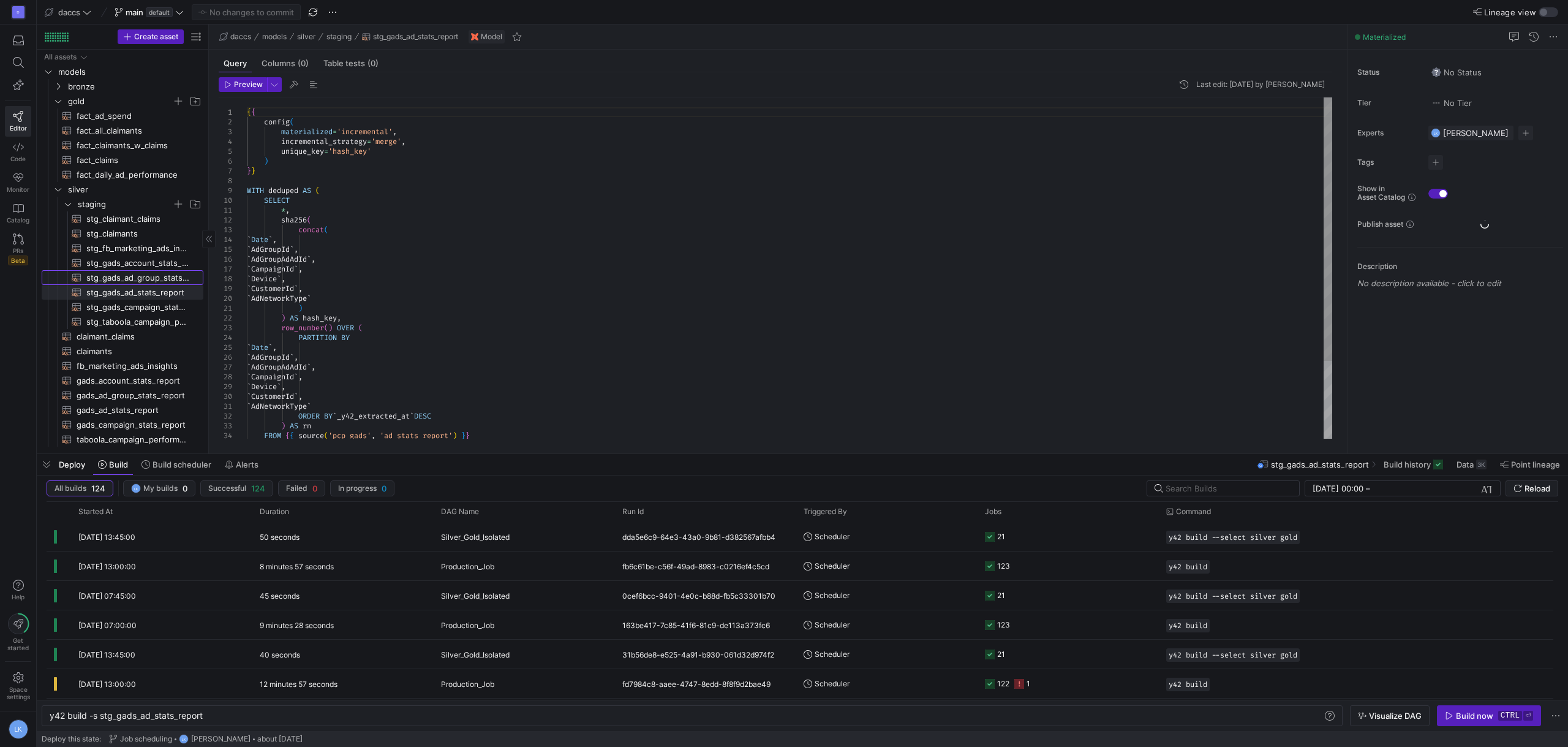
click at [138, 277] on span "stg_gads_ad_group_stats_report​​​​​​​​​​" at bounding box center [138, 277] width 103 height 14
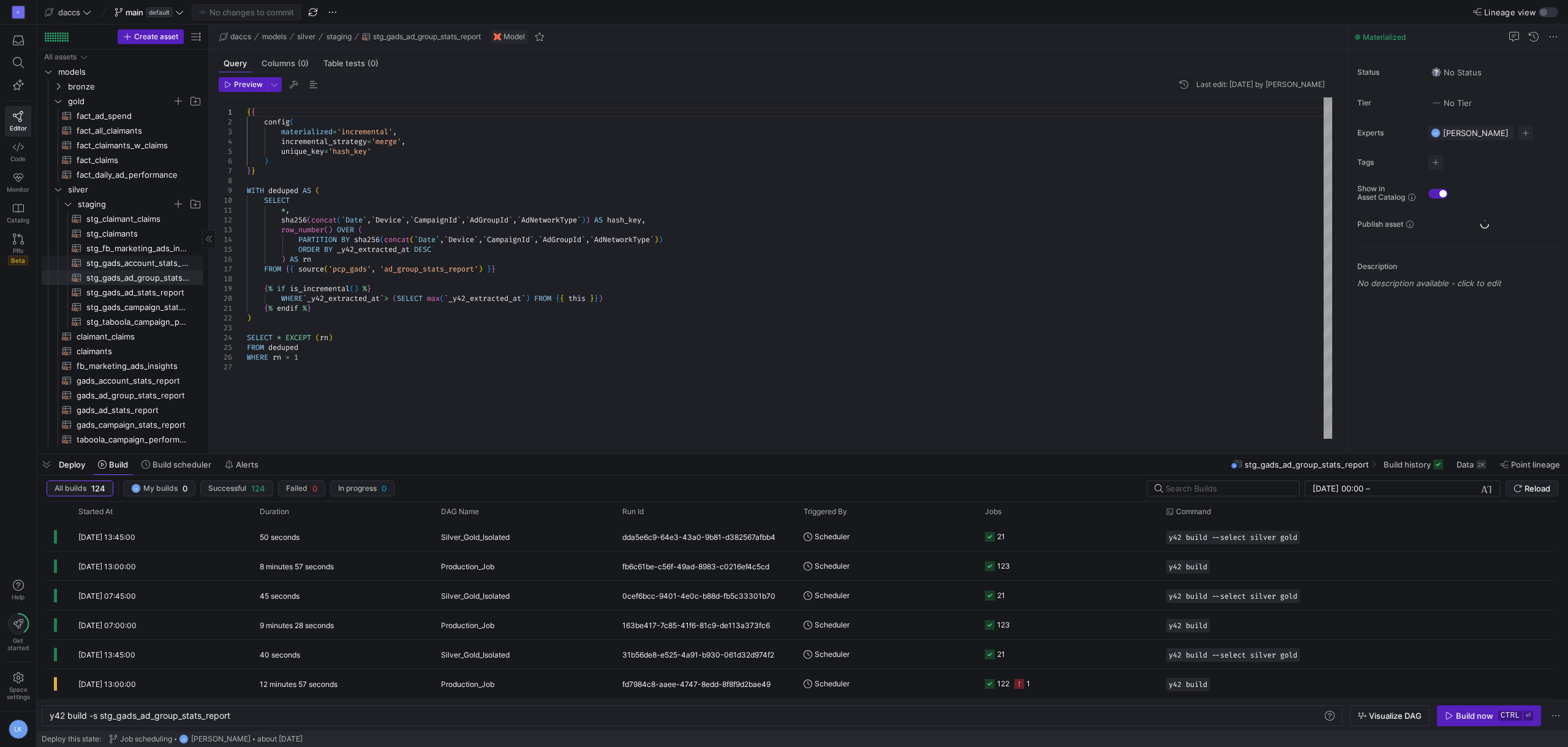
click at [137, 263] on span "stg_gads_account_stats_report​​​​​​​​​​" at bounding box center [138, 263] width 103 height 14
click at [132, 243] on span "stg_fb_marketing_ads_insights​​​​​​​​​​" at bounding box center [138, 248] width 103 height 14
type textarea "y42 build -s stg_fb_marketing_ads_insights"
type textarea "{{ config( materialized='incremental', incremental_strategy='merge', unique_key…"
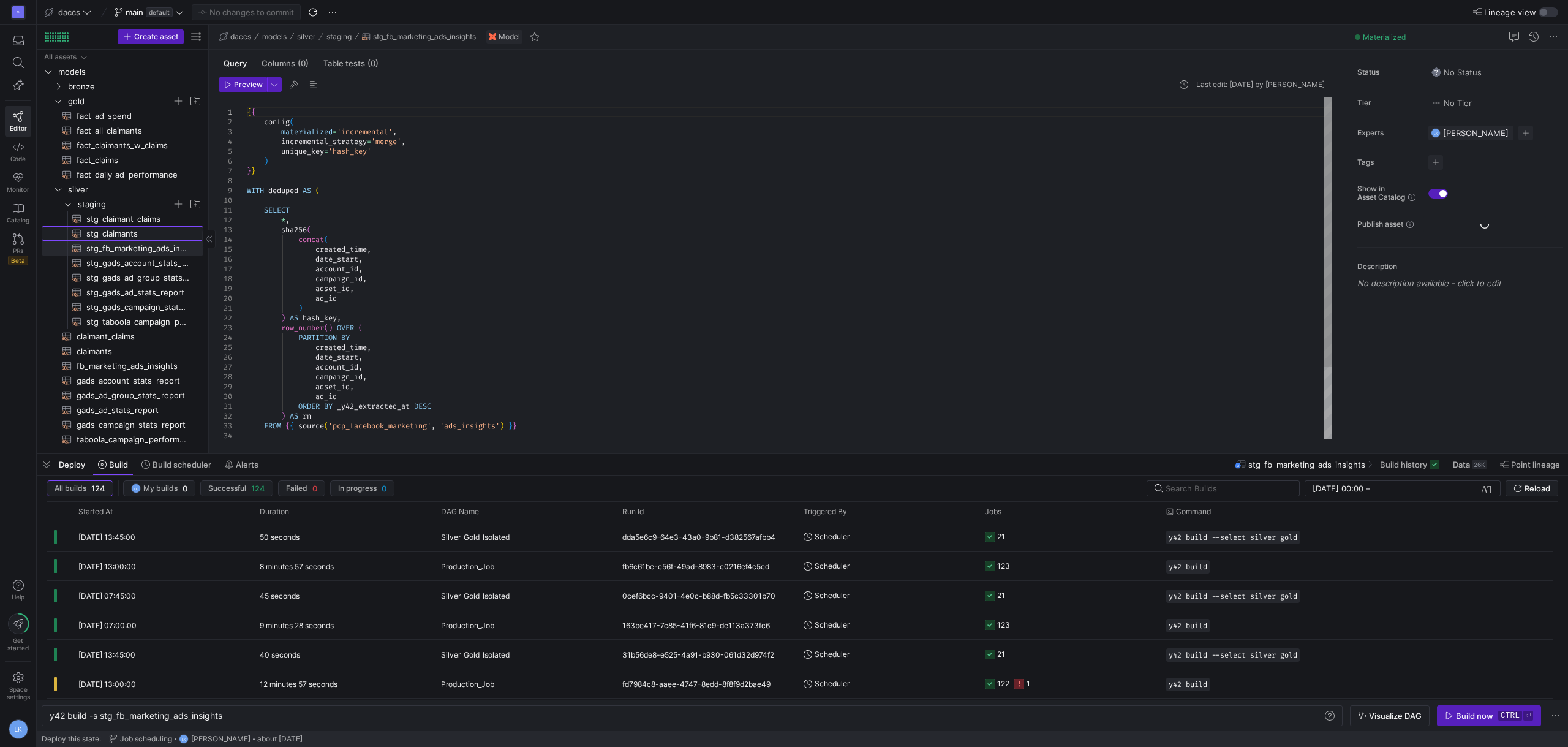
click at [131, 232] on span "stg_claimants​​​​​​​​​​" at bounding box center [138, 233] width 103 height 14
type textarea "y42 build -s stg_claimants"
type textarea "WITH source AS ( SELECT * FROM {{ source('pcp_db', 'onboard_claimants_bi') }} )…"
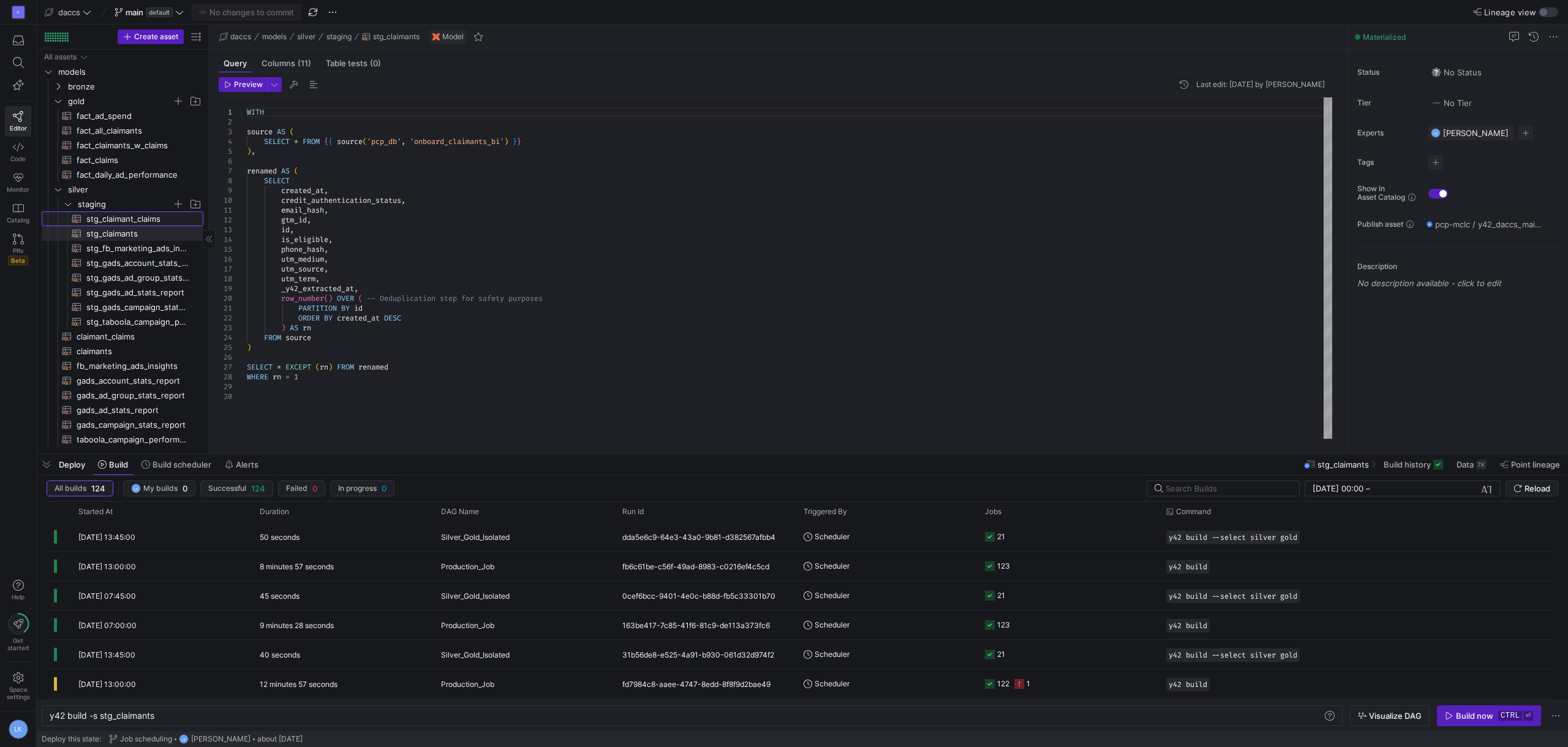
click at [132, 213] on span "stg_claimant_claims​​​​​​​​​​" at bounding box center [138, 219] width 103 height 14
type textarea "y42 build -s stg_claimant_claims"
type textarea "WITH source AS ( SELECT * FROM {{ source('pcp_db', 'onboard_claimant_claims_bi'…"
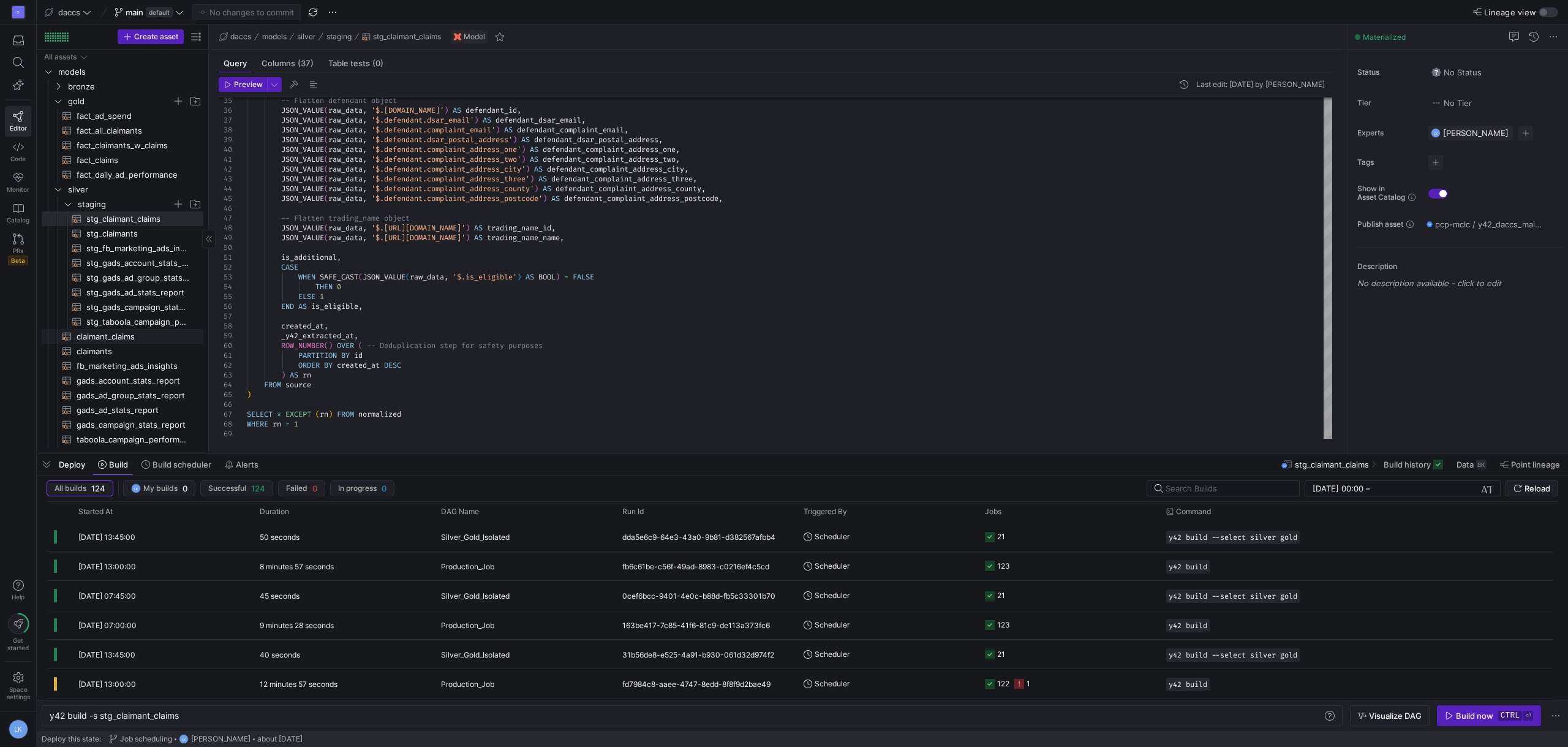
click at [139, 343] on link "claimant_claims​​​​​​​​​​" at bounding box center [122, 336] width 162 height 14
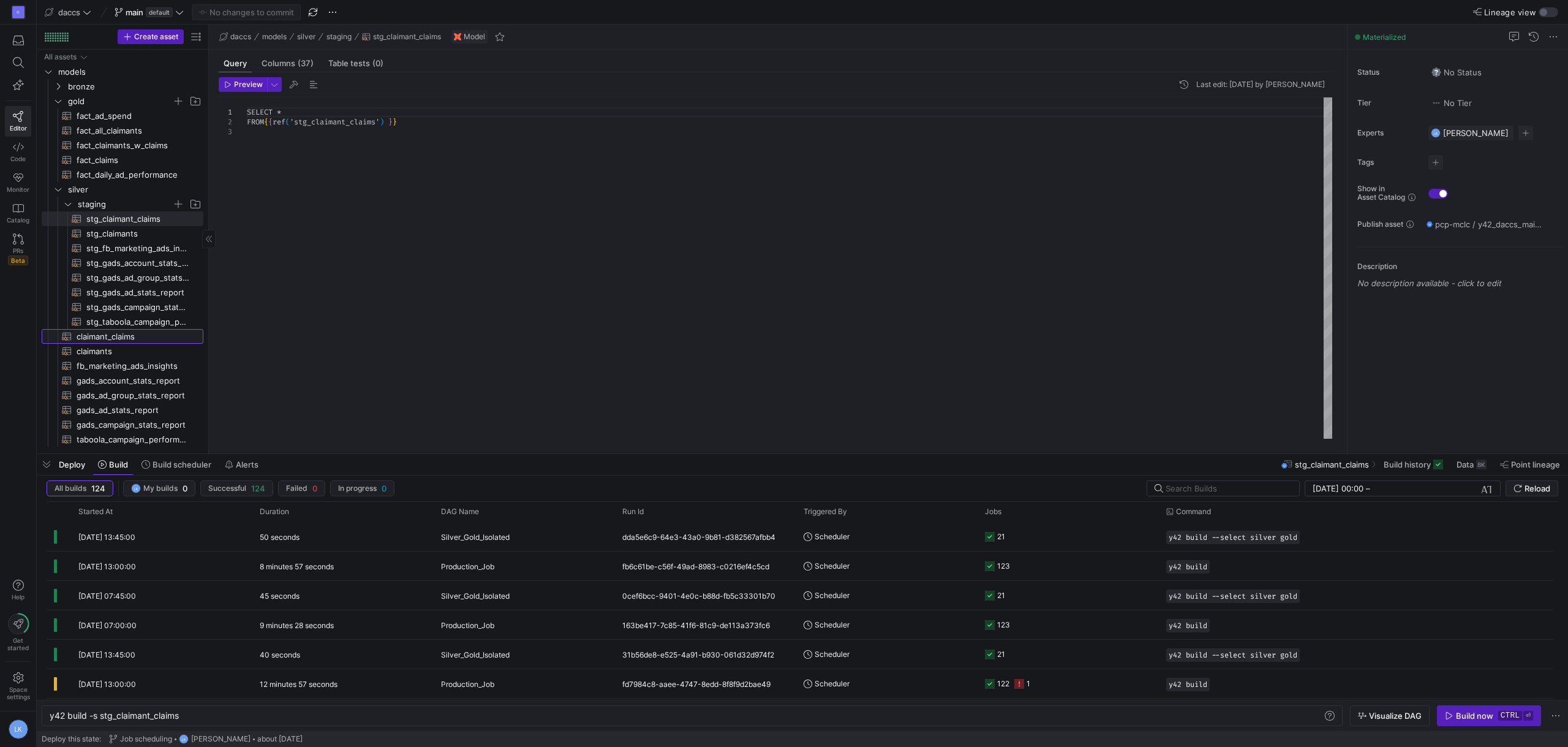
type textarea "y42 build -s claimant_claims"
type textarea "SELECT * FROM {{ ref('stg_claimant_claims') }}"
click at [128, 351] on span "claimants​​​​​​​​​​" at bounding box center [133, 351] width 112 height 14
type textarea "y42 build -s claimants"
type textarea "SELECT *, LOWER(CASE WHEN utm_source IN ('fb', 'facebook', 'ig', 'instagram', '…"
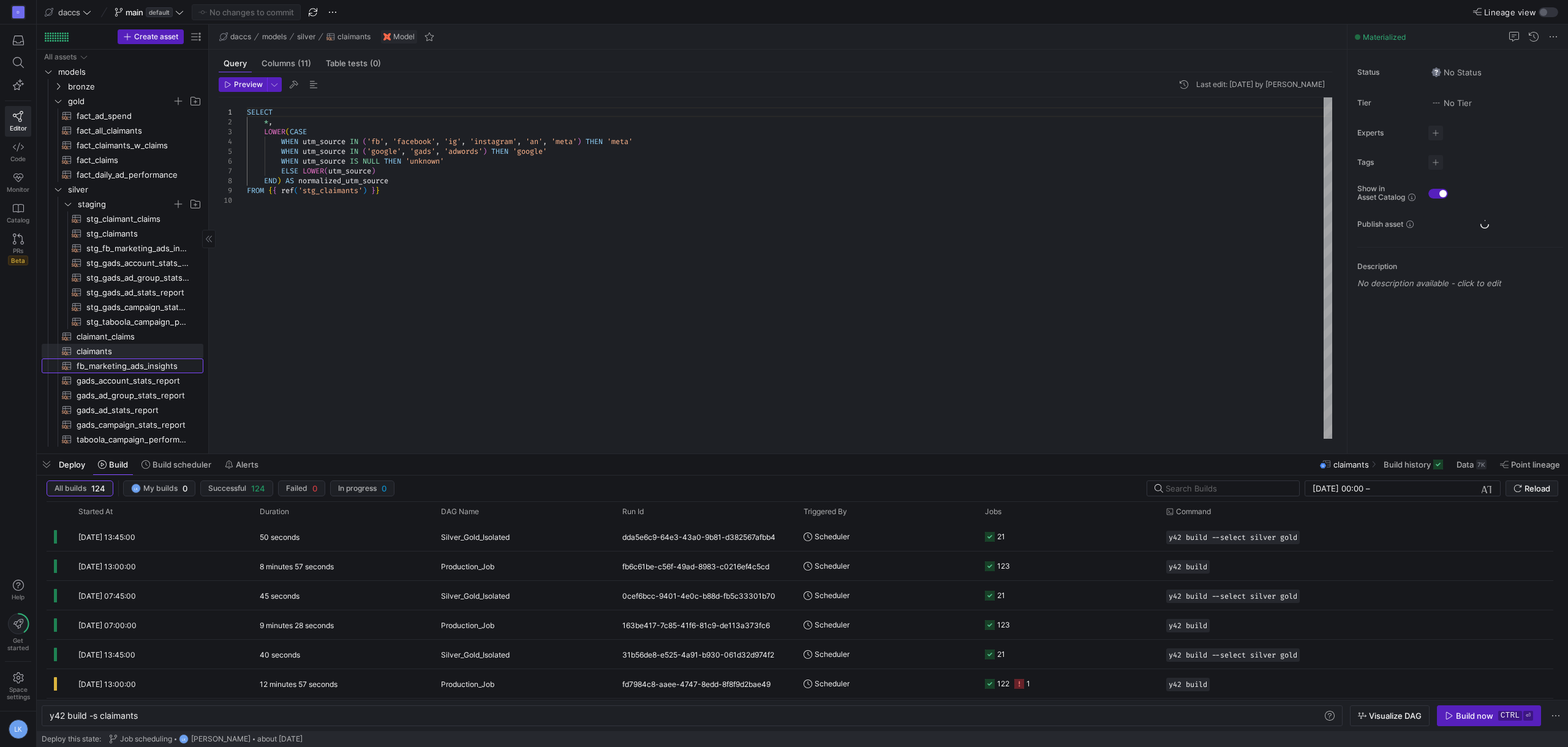
click at [135, 371] on span "fb_marketing_ads_insights​​​​​​​​​​" at bounding box center [133, 365] width 112 height 14
type textarea "y42 build -s fb_marketing_ads_insights"
type textarea "{{ config( materialized='incremental', incremental_strategy='merge', unique_key…"
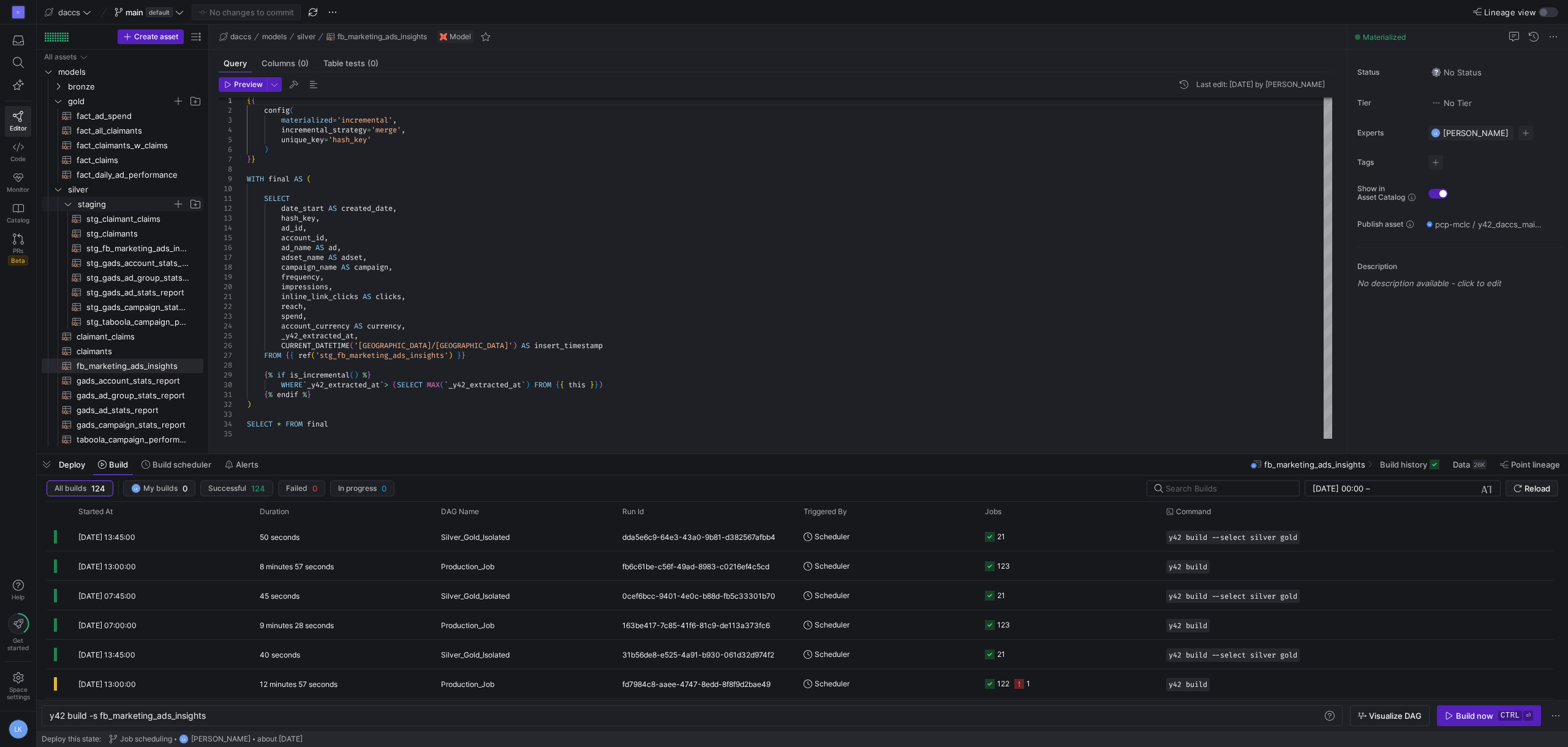
click at [67, 201] on icon "Press SPACE to select this row." at bounding box center [68, 204] width 8 height 8
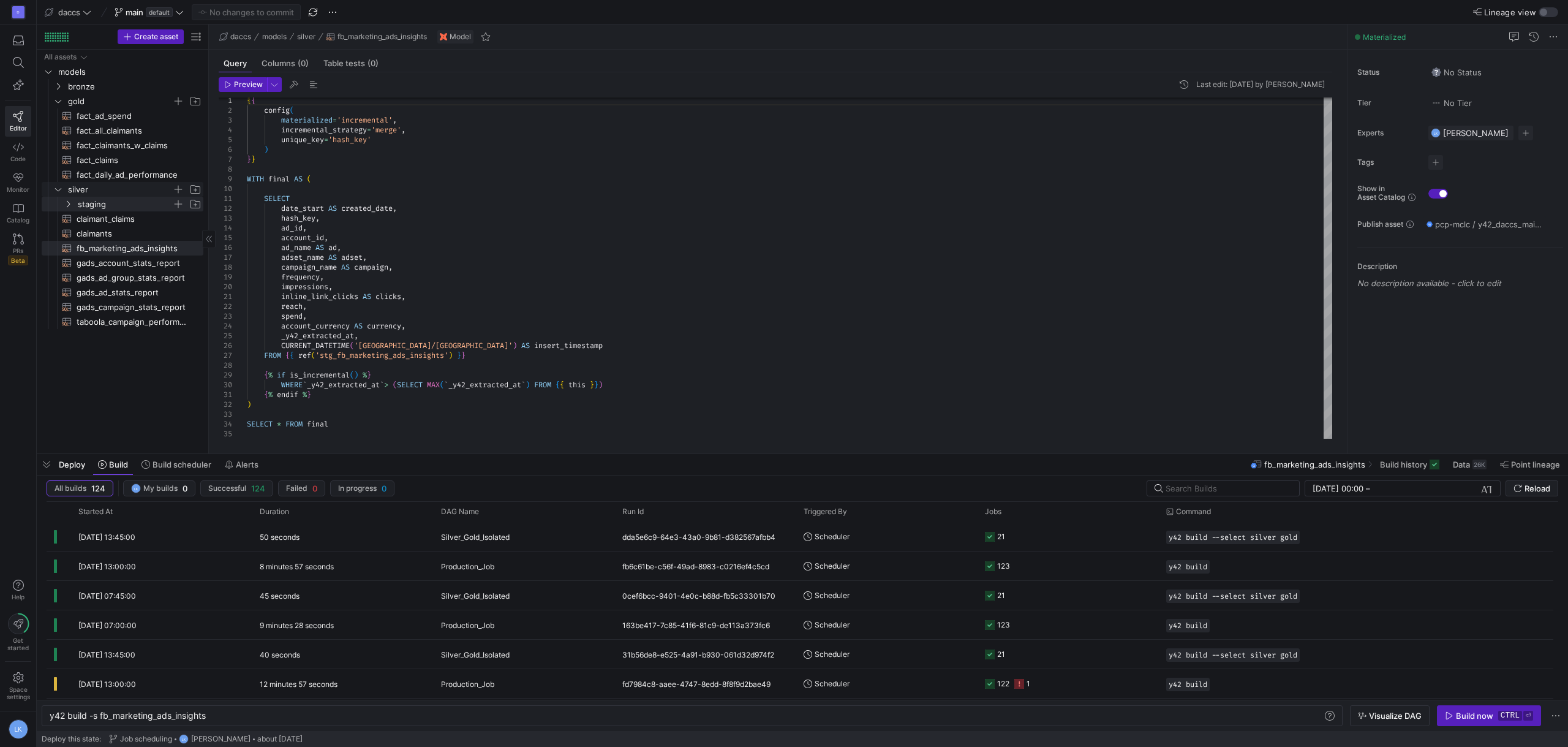
click at [57, 192] on icon "Press SPACE to select this row." at bounding box center [58, 189] width 8 height 8
click at [79, 118] on span "fact_ad_spend​​​​​​​​​​" at bounding box center [133, 116] width 112 height 14
type textarea "y42 build -s fact_ad_spend"
type textarea "WITH fb_spend AS ( SELECT 'Facebook' AS platform, DATE(created_date) AS activit…"
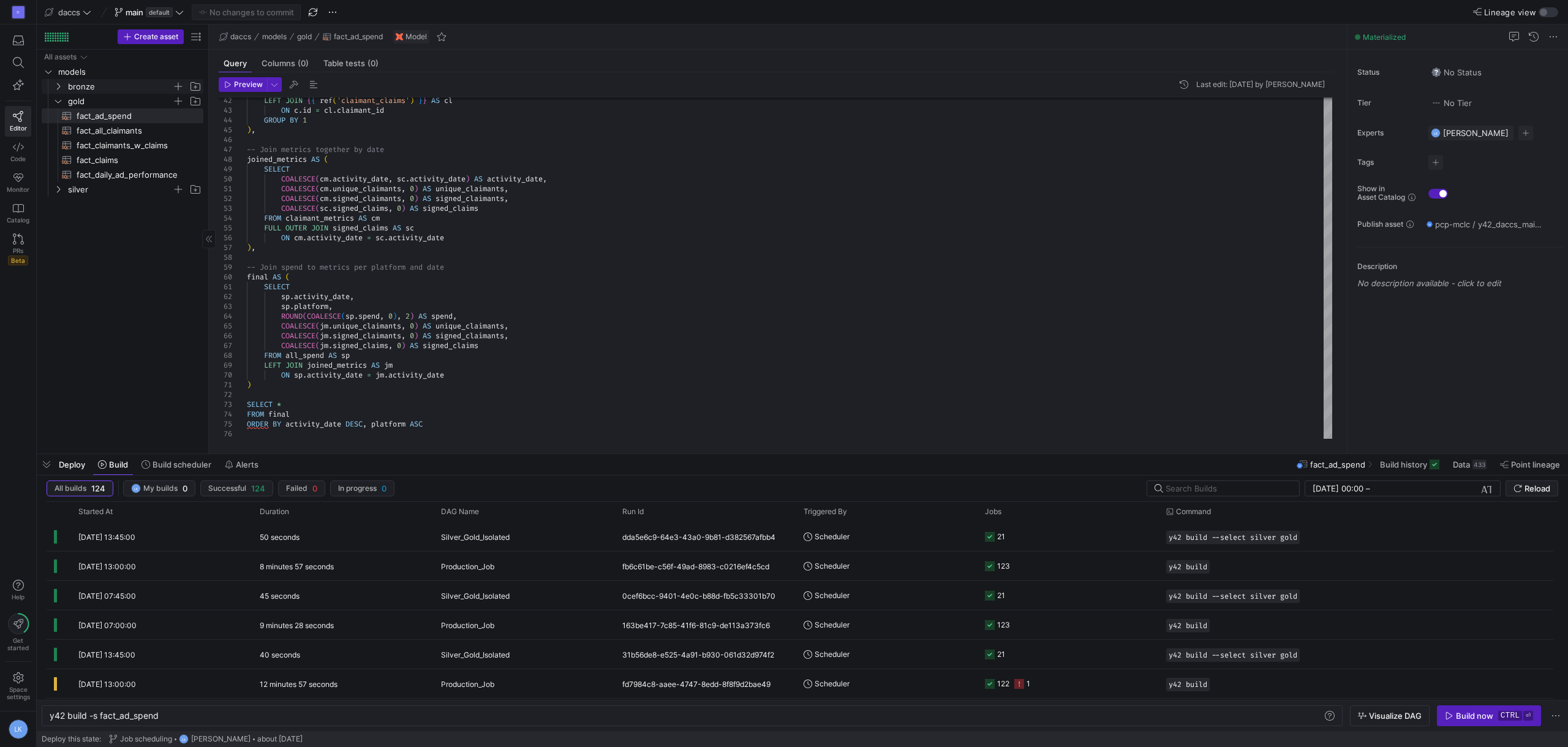
click at [60, 88] on icon "Press SPACE to select this row." at bounding box center [58, 86] width 8 height 8
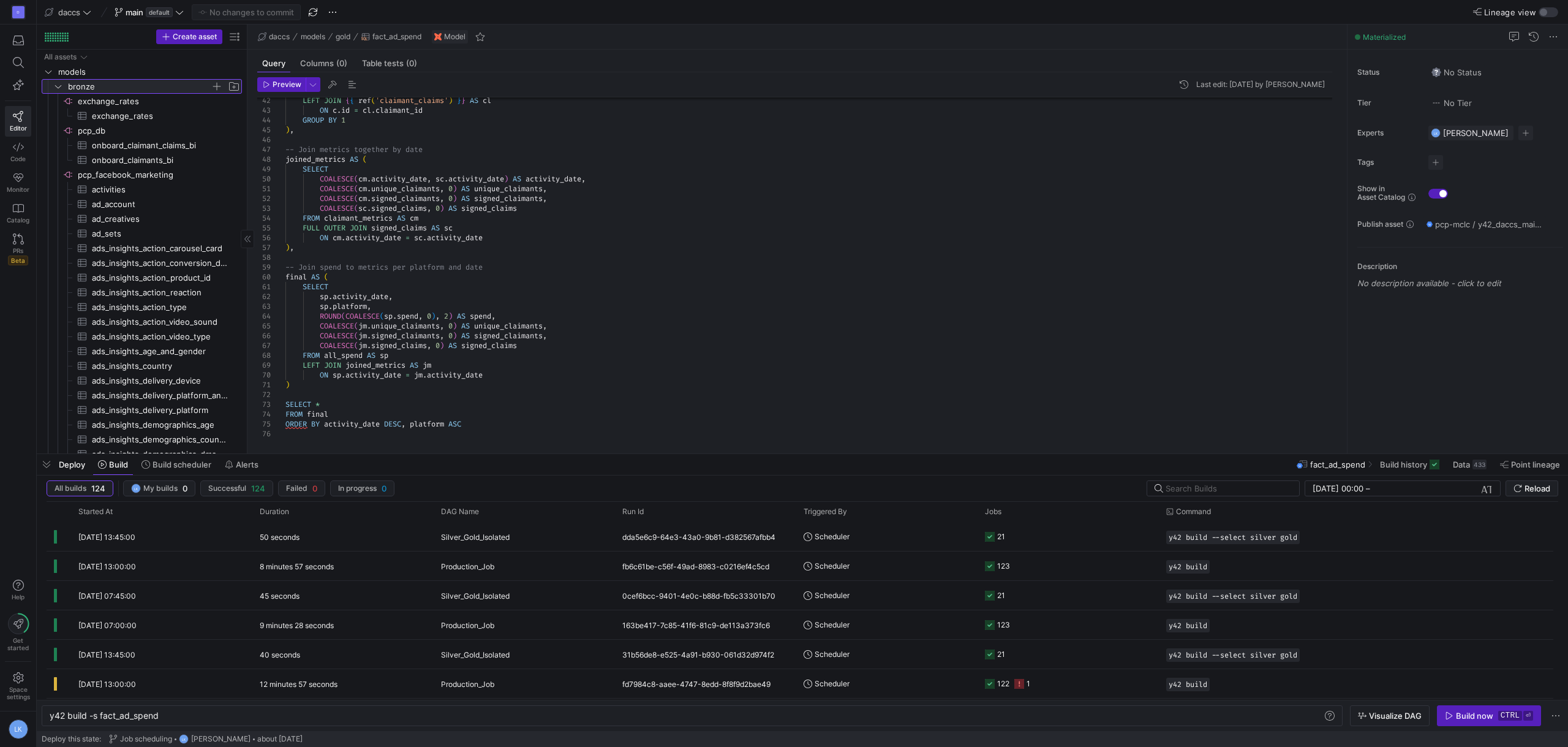
drag, startPoint x: 208, startPoint y: 207, endPoint x: 247, endPoint y: 209, distance: 39.1
click at [247, 209] on div at bounding box center [247, 239] width 1 height 429
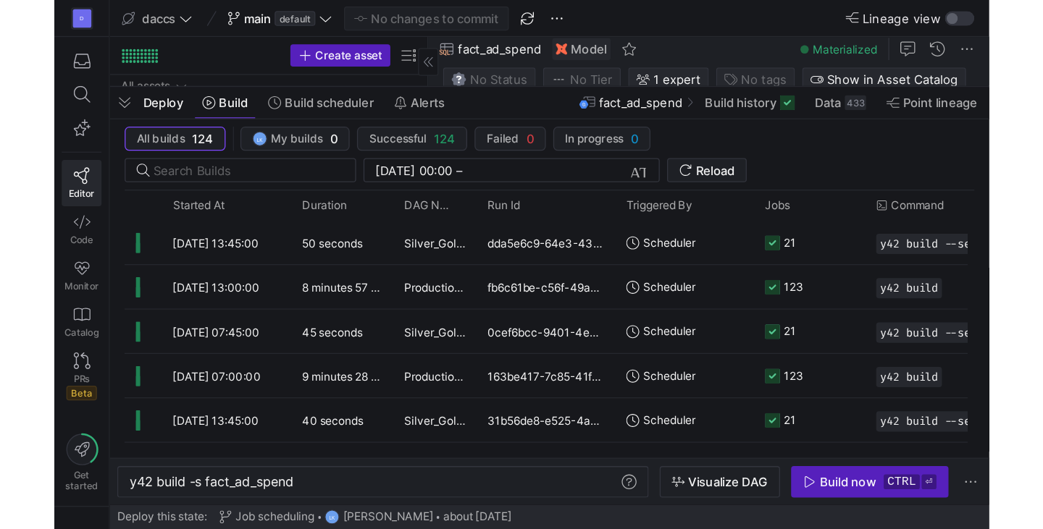
scroll to position [0, 43]
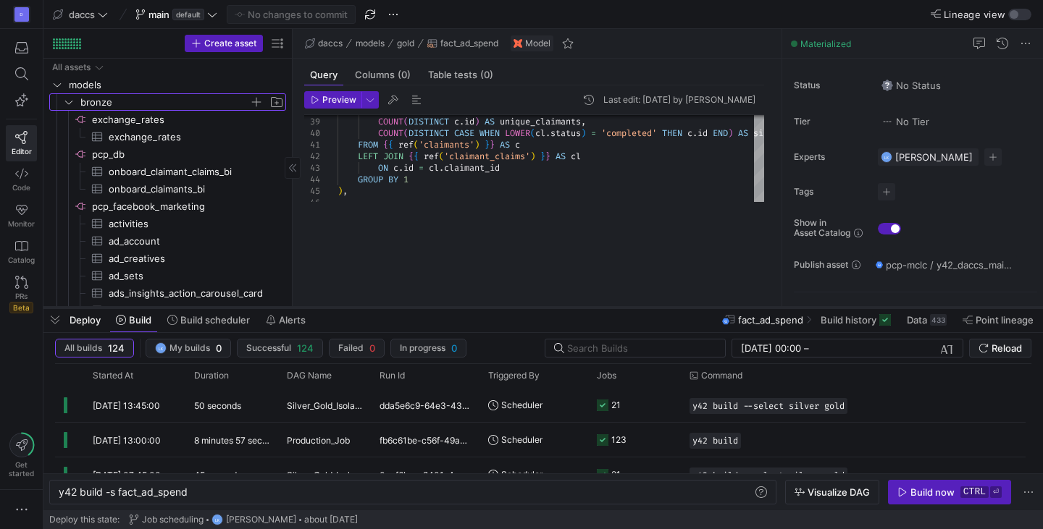
drag, startPoint x: 576, startPoint y: 183, endPoint x: 577, endPoint y: 308, distance: 124.6
click at [577, 308] on div at bounding box center [542, 308] width 999 height 6
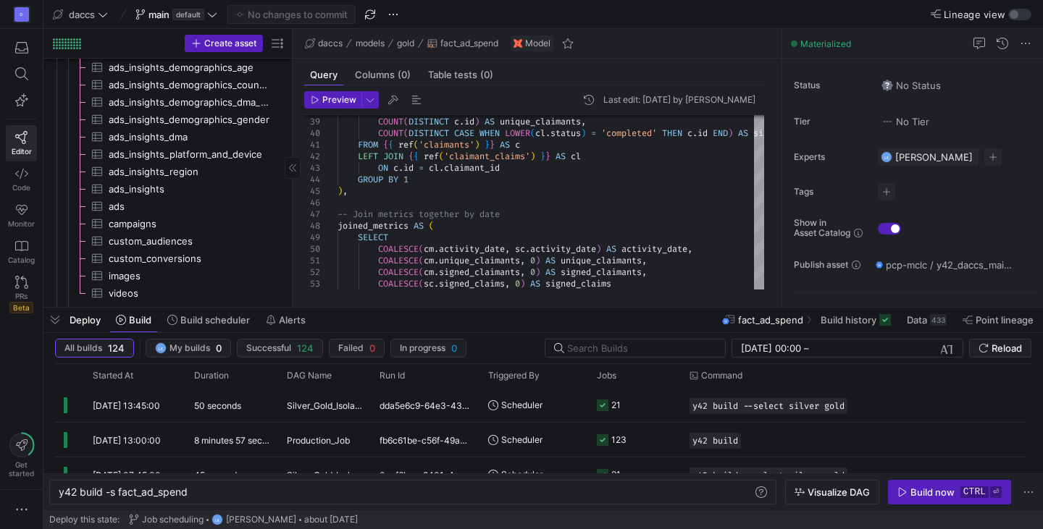
scroll to position [0, 0]
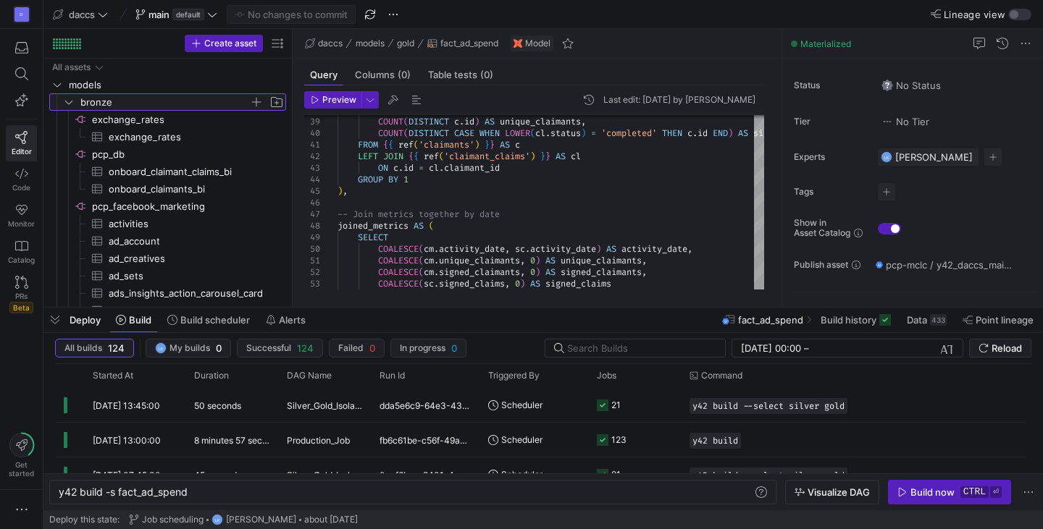
click at [70, 101] on icon "Press SPACE to select this row." at bounding box center [69, 102] width 10 height 9
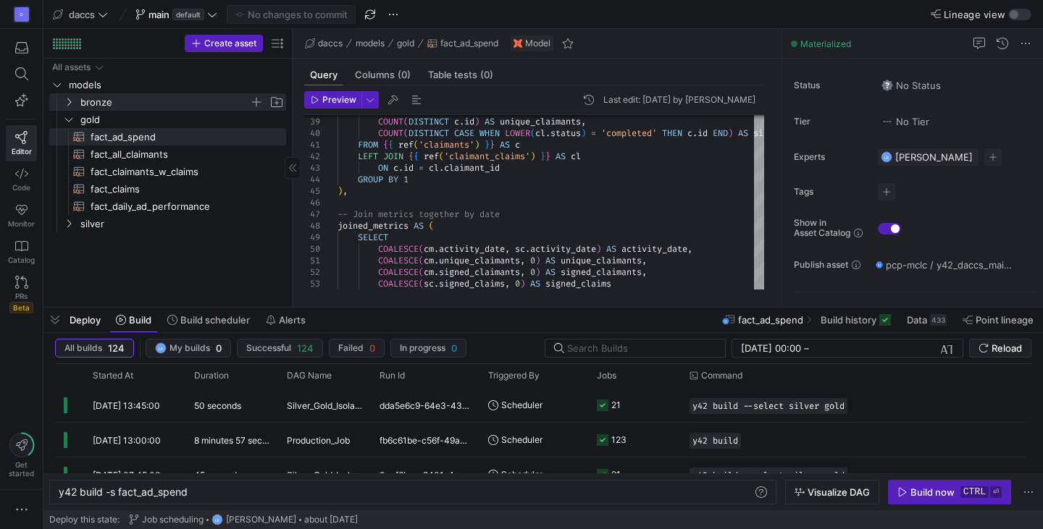
click at [119, 260] on div "All assets models bronze gold fact_ad_spend​​​​​​​​​​ fact_all_claimants​​​​​​​…" at bounding box center [167, 180] width 237 height 243
click at [289, 239] on div "All assets models bronze gold fact_ad_spend​​​​​​​​​​ fact_all_claimants​​​​​​​…" at bounding box center [167, 183] width 248 height 248
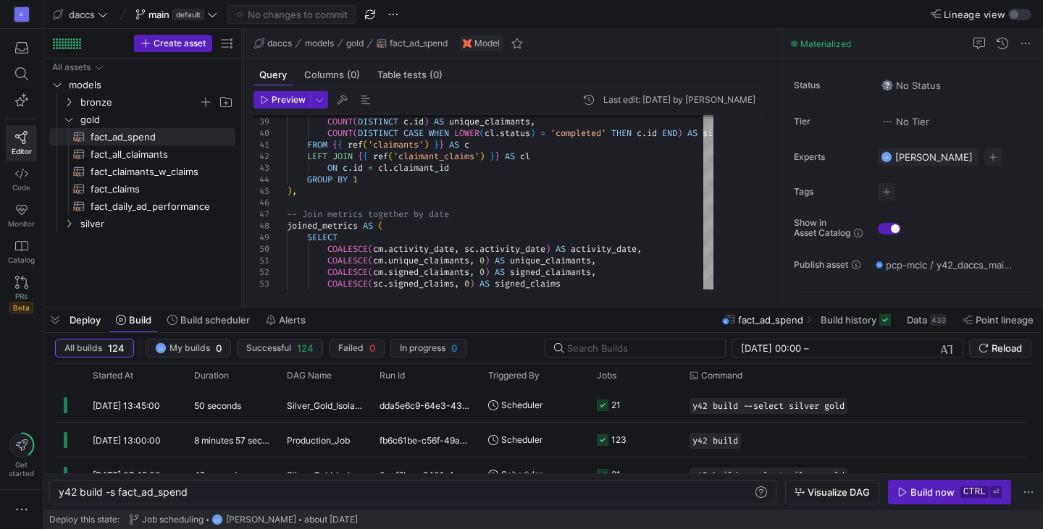
drag, startPoint x: 293, startPoint y: 240, endPoint x: 227, endPoint y: 241, distance: 65.2
click at [227, 241] on as-split "Create asset Drag here to set row groups Drag here to set column labels Group 1…" at bounding box center [542, 168] width 999 height 278
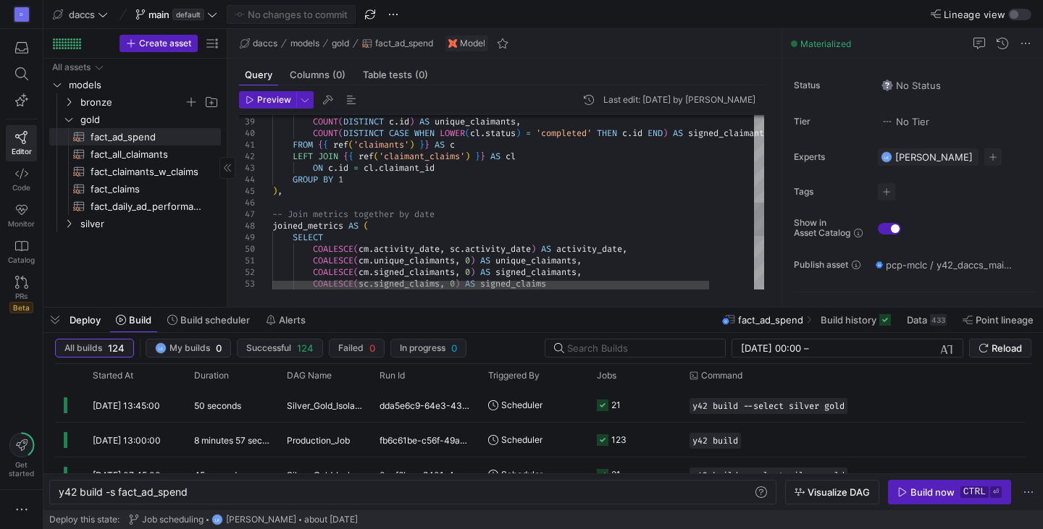
click at [178, 254] on div "All assets models bronze gold fact_ad_spend​​​​​​​​​​ fact_all_claimants​​​​​​​…" at bounding box center [135, 180] width 172 height 243
click at [96, 260] on div "All assets models bronze gold fact_ad_spend​​​​​​​​​​ fact_all_claimants​​​​​​​…" at bounding box center [135, 180] width 172 height 243
click at [106, 266] on div "All assets models bronze gold fact_ad_spend​​​​​​​​​​ fact_all_claimants​​​​​​​…" at bounding box center [135, 180] width 172 height 243
click at [25, 511] on icon "button" at bounding box center [21, 510] width 14 height 14
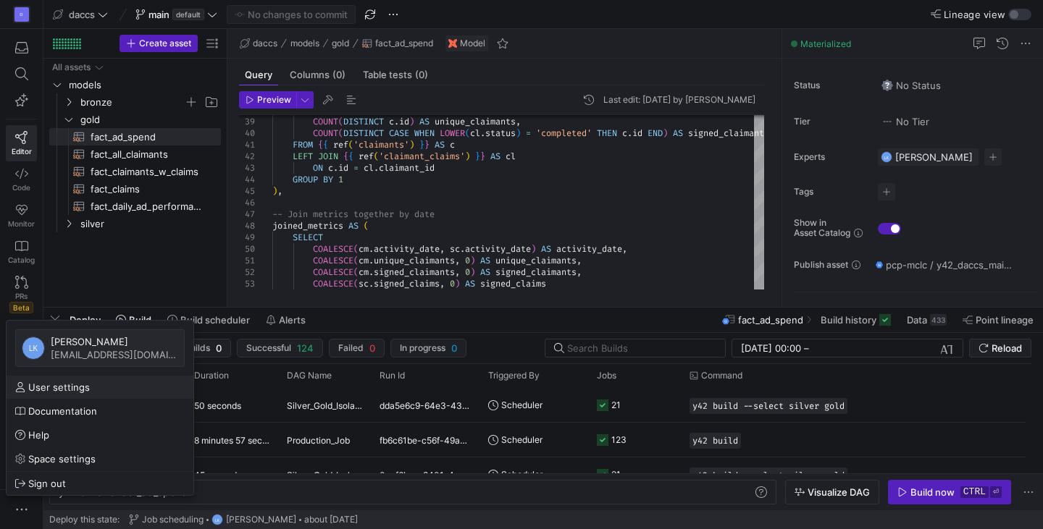
click at [45, 387] on span "User settings" at bounding box center [59, 388] width 62 height 12
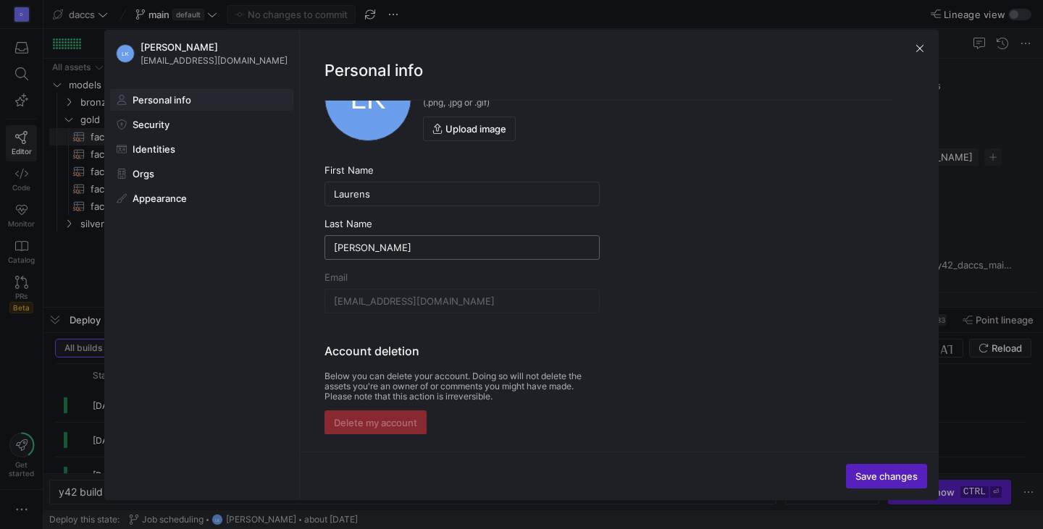
scroll to position [64, 0]
click at [166, 193] on span "Appearance" at bounding box center [160, 199] width 54 height 12
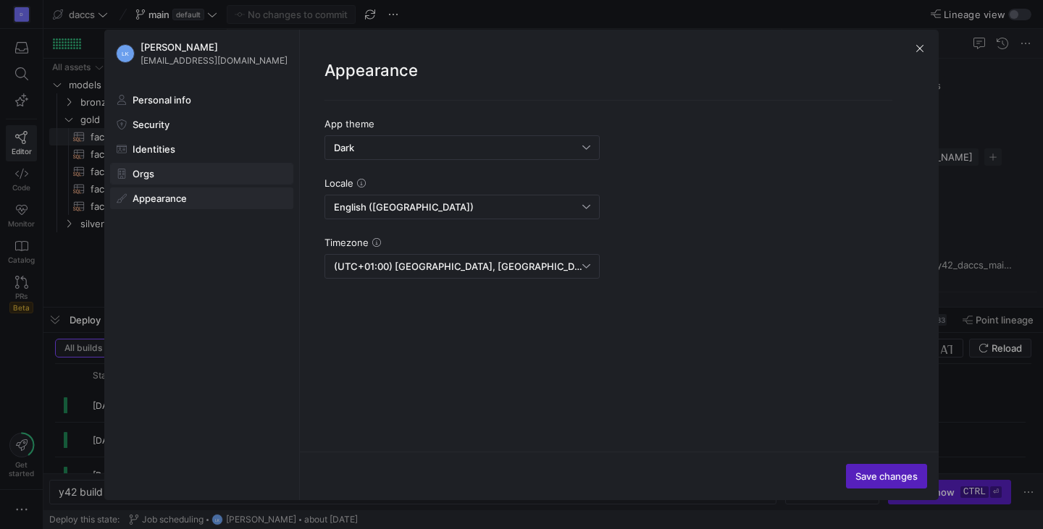
click at [143, 172] on span "Orgs" at bounding box center [144, 174] width 22 height 12
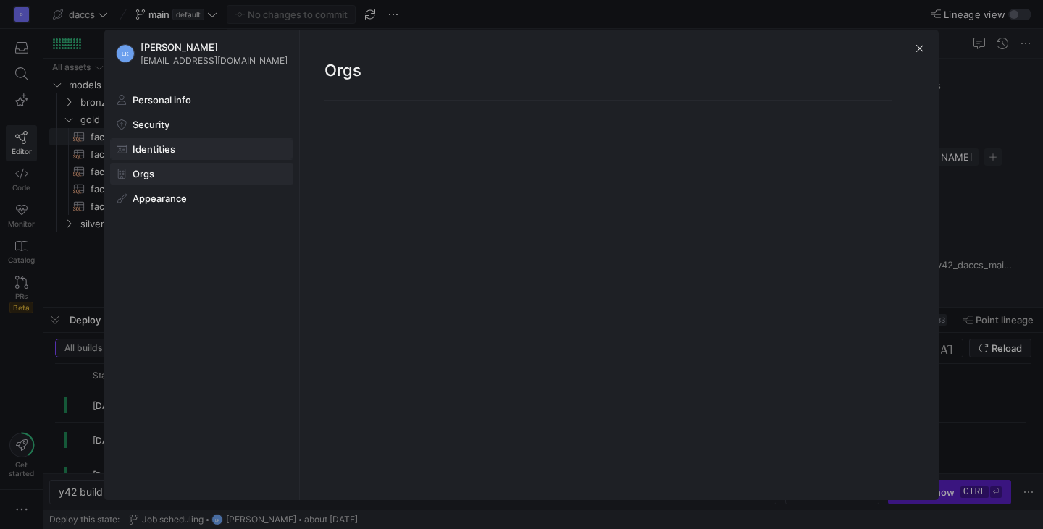
click at [143, 139] on span at bounding box center [202, 149] width 182 height 20
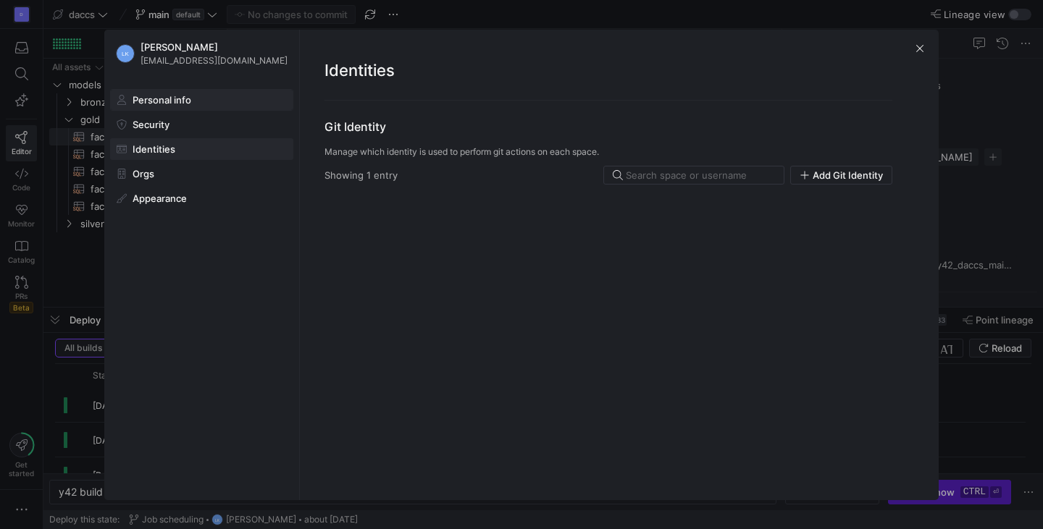
click at [146, 101] on span "Personal info" at bounding box center [162, 100] width 59 height 12
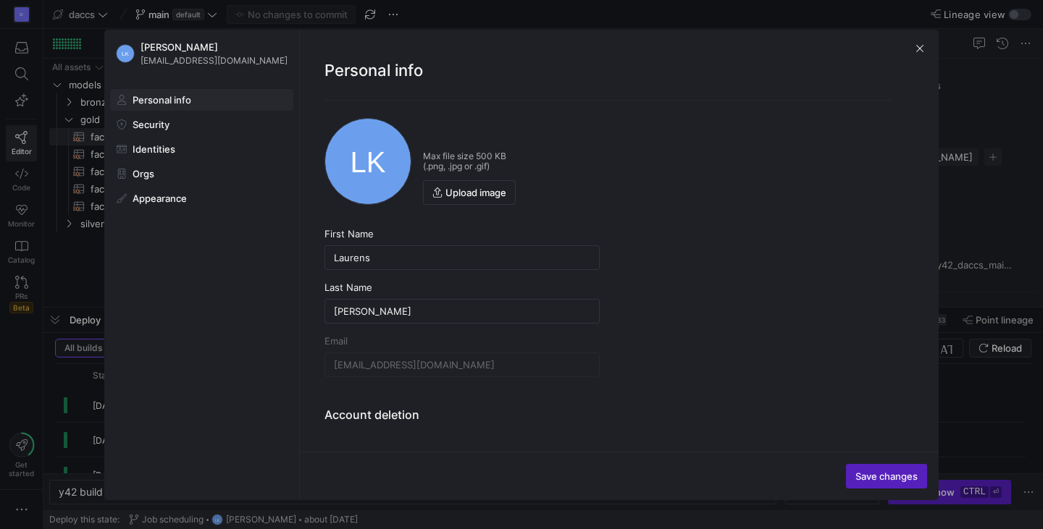
scroll to position [64, 0]
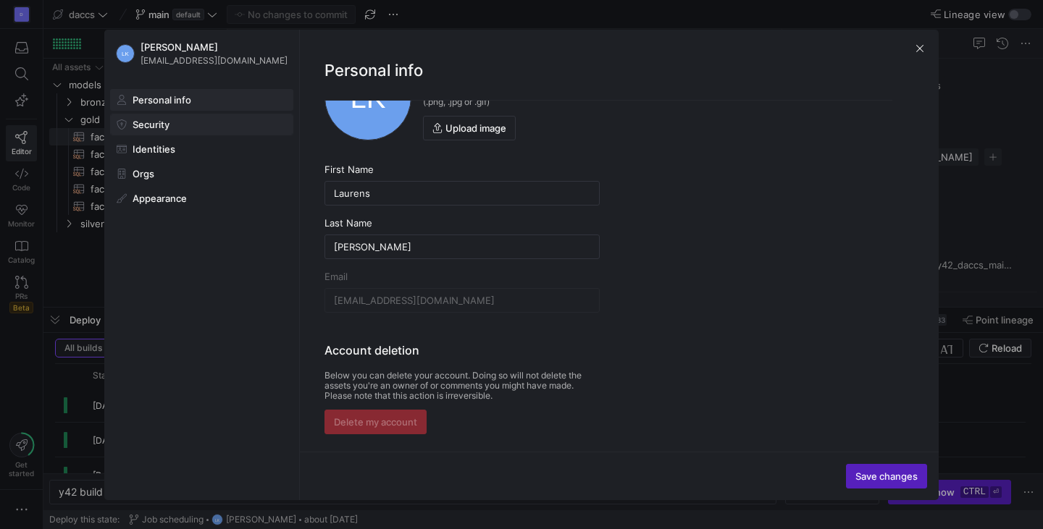
click at [138, 130] on span at bounding box center [202, 124] width 182 height 20
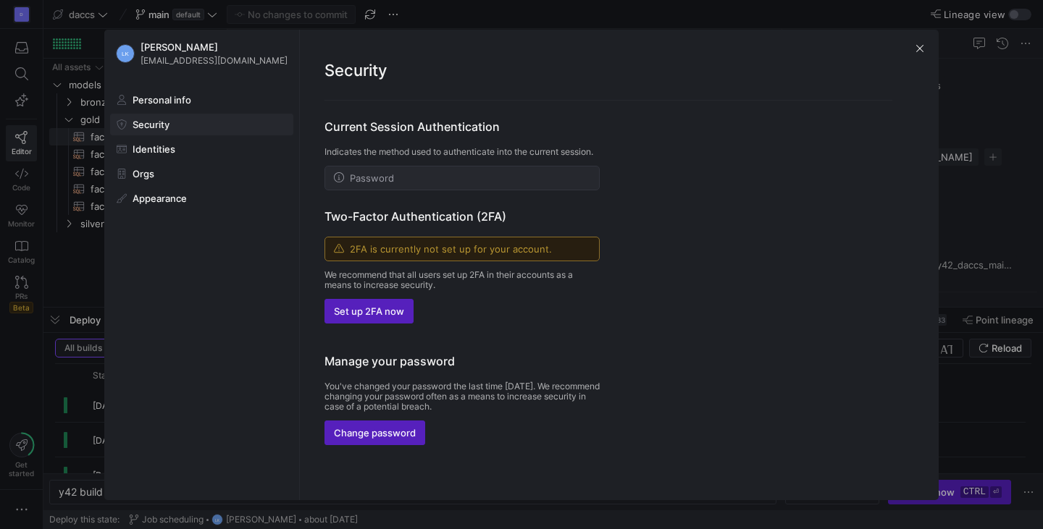
scroll to position [0, 0]
click at [176, 172] on span at bounding box center [202, 174] width 182 height 20
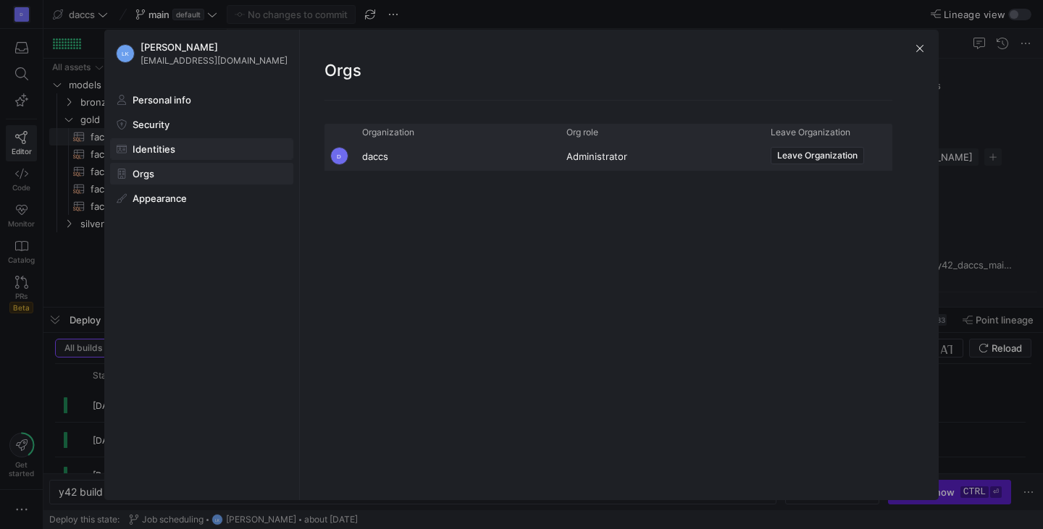
click at [168, 149] on span "Identities" at bounding box center [154, 149] width 43 height 12
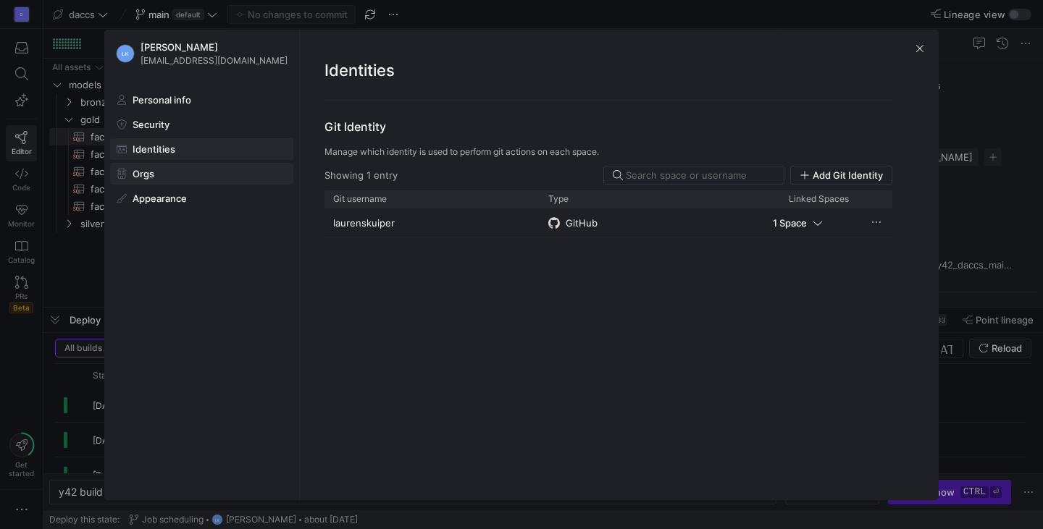
click at [156, 172] on span at bounding box center [202, 174] width 182 height 20
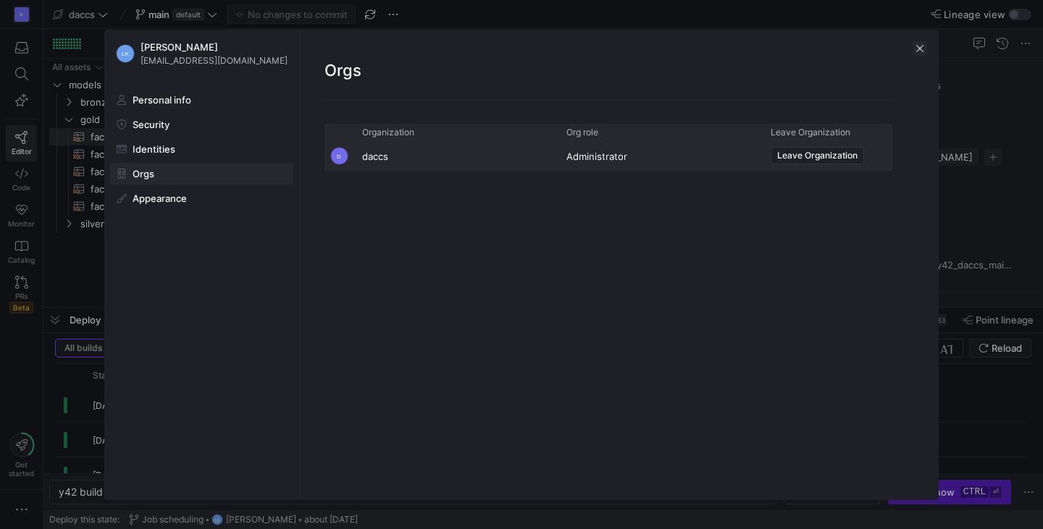
click at [925, 51] on span "button" at bounding box center [920, 48] width 14 height 14
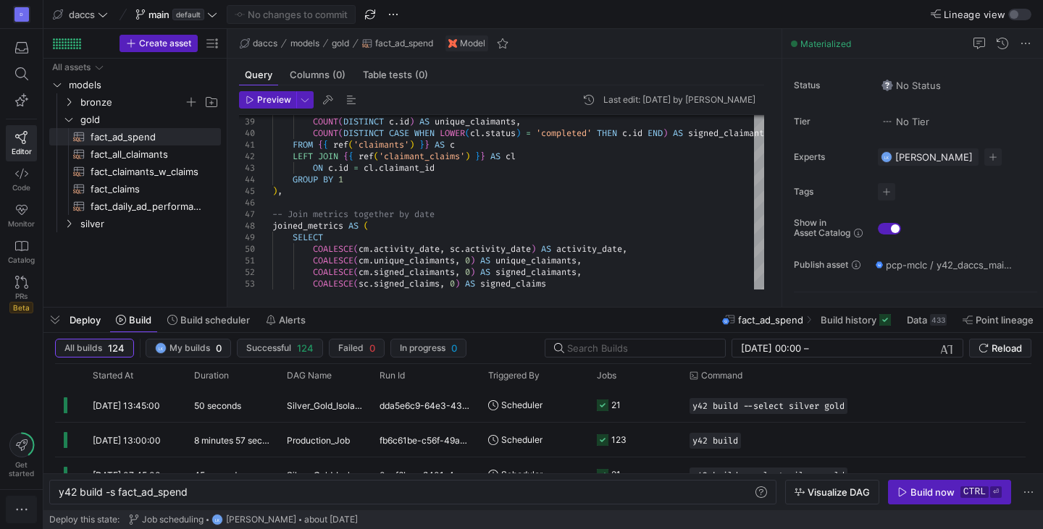
click at [22, 508] on icon "button" at bounding box center [21, 510] width 14 height 14
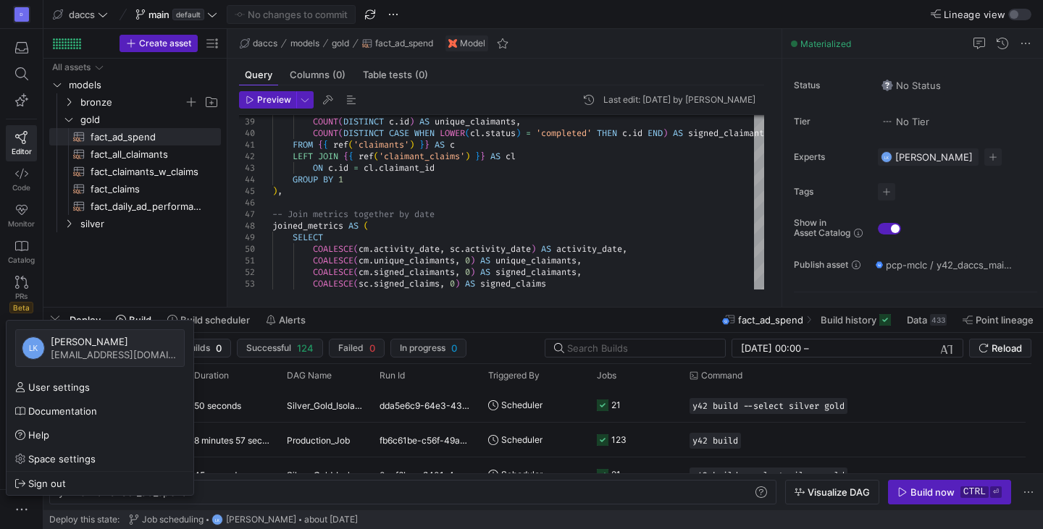
click at [167, 258] on div at bounding box center [521, 264] width 1043 height 529
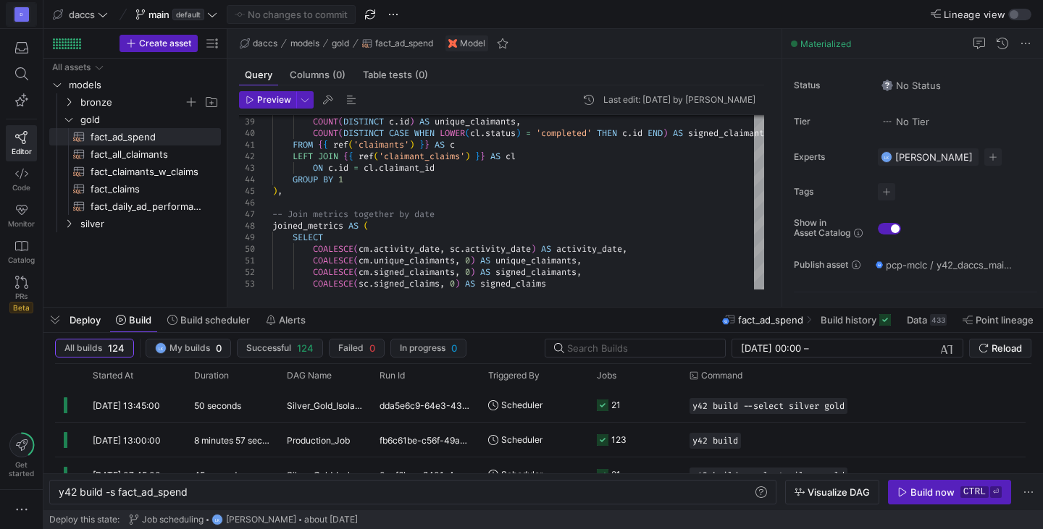
click at [16, 16] on div "D" at bounding box center [21, 14] width 14 height 14
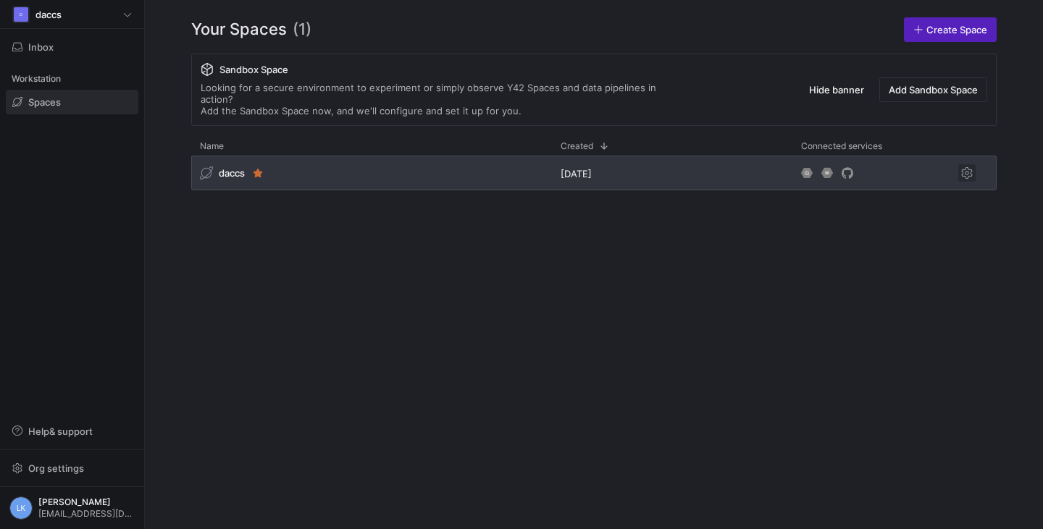
click at [967, 164] on span "Press SPACE to select this row." at bounding box center [966, 172] width 17 height 17
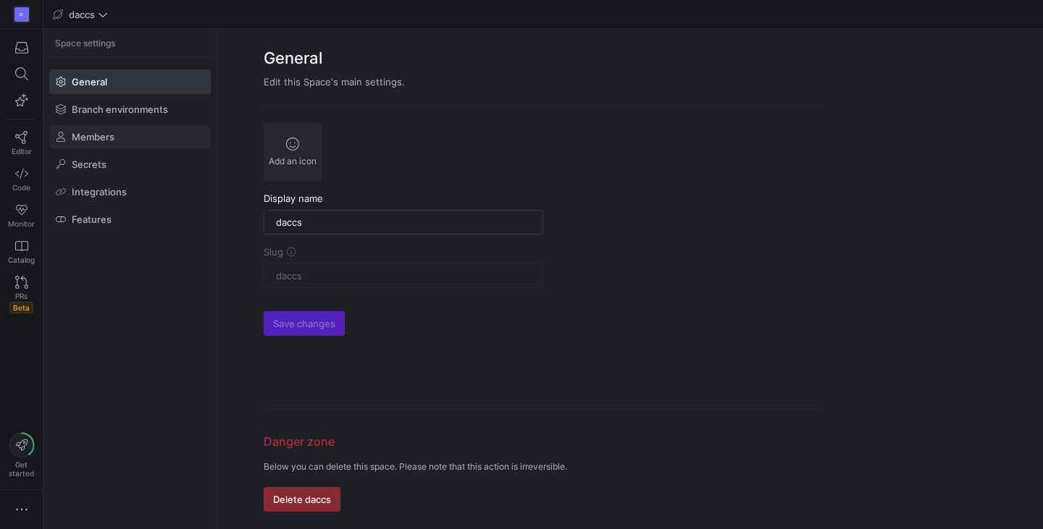
click at [125, 141] on span at bounding box center [130, 136] width 160 height 23
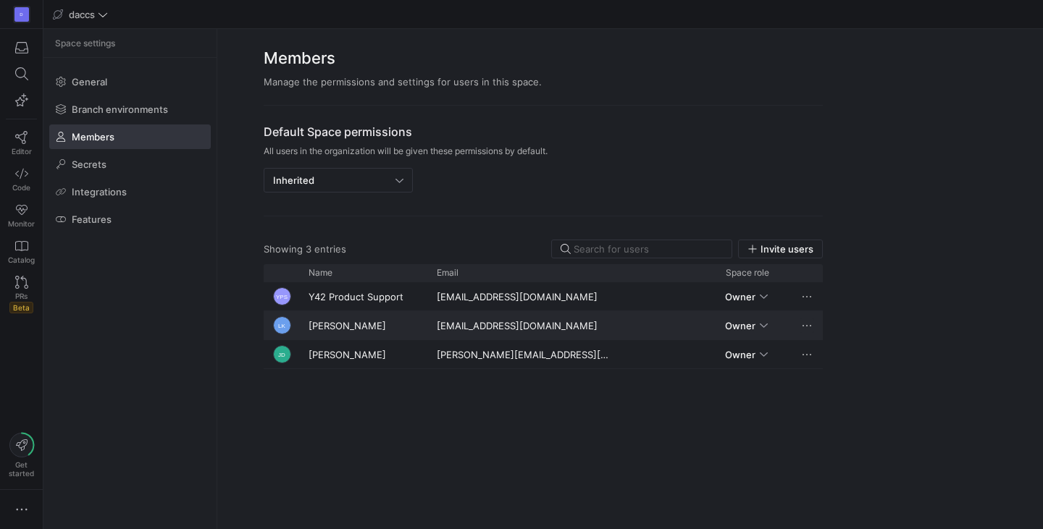
click at [807, 326] on span "Press SPACE to select this row." at bounding box center [807, 326] width 14 height 14
click at [894, 231] on div at bounding box center [521, 264] width 1043 height 529
click at [93, 329] on y42-org-space-settings-sidebar "Space settings General Branch environments Members Secrets Integrations Features" at bounding box center [129, 279] width 173 height 500
click at [25, 339] on div "D Editor Code Monitor Catalog PRs Beta Get started" at bounding box center [21, 264] width 43 height 529
click at [75, 341] on y42-org-space-settings-sidebar "Space settings General Branch environments Members Secrets Integrations Features" at bounding box center [129, 279] width 173 height 500
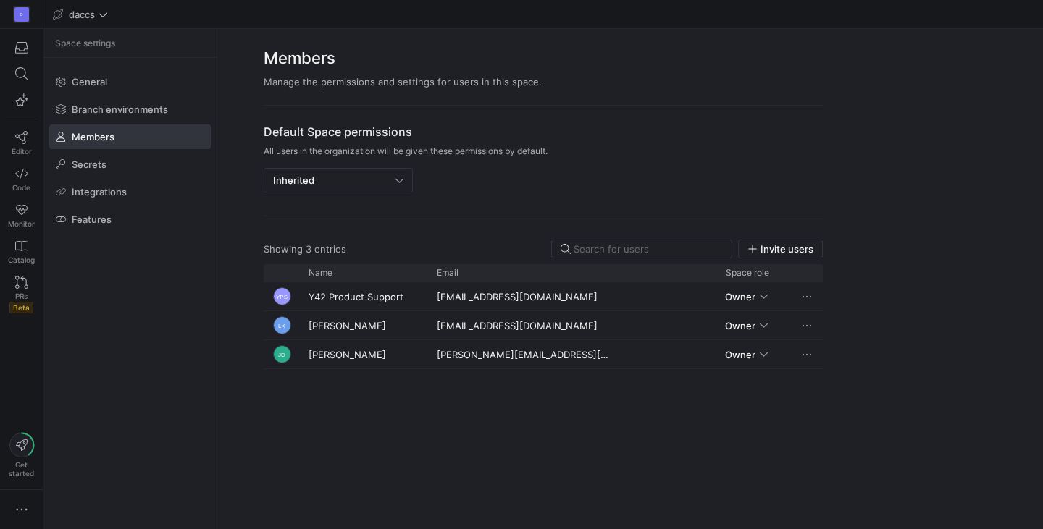
click at [119, 277] on y42-org-space-settings-sidebar "Space settings General Branch environments Members Secrets Integrations Features" at bounding box center [129, 279] width 173 height 500
click at [9, 350] on div "D Editor Code Monitor Catalog PRs Beta Get started" at bounding box center [21, 264] width 43 height 529
click at [167, 312] on y42-org-space-settings-sidebar "Space settings General Branch environments Members Secrets Integrations Features" at bounding box center [129, 279] width 173 height 500
click at [113, 316] on y42-org-space-settings-sidebar "Space settings General Branch environments Members Secrets Integrations Features" at bounding box center [129, 279] width 173 height 500
click at [109, 389] on y42-org-space-settings-sidebar "Space settings General Branch environments Members Secrets Integrations Features" at bounding box center [129, 279] width 173 height 500
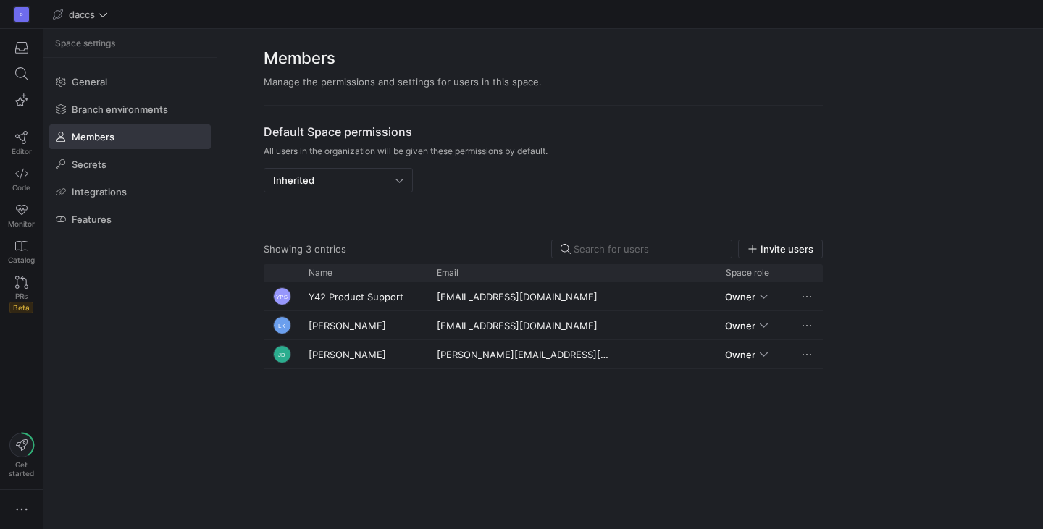
click at [1002, 298] on y42-org-space-settings-members "Members Manage the permissions and settings for users in this space. Default Sp…" at bounding box center [630, 279] width 826 height 500
click at [53, 359] on y42-org-space-settings-sidebar "Space settings General Branch environments Members Secrets Integrations Features" at bounding box center [129, 279] width 173 height 500
